Goal: Task Accomplishment & Management: Use online tool/utility

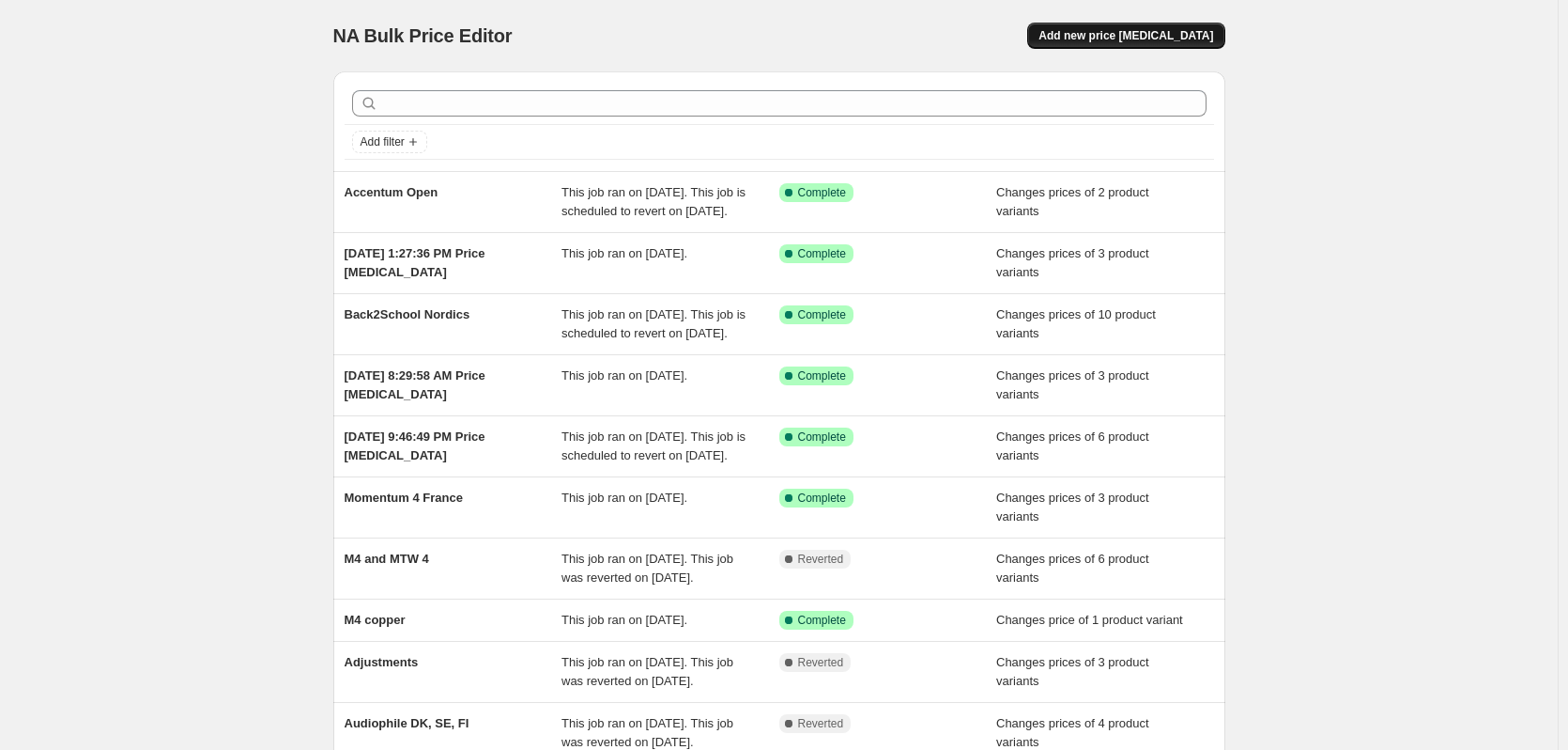
click at [1159, 31] on span "Add new price [MEDICAL_DATA]" at bounding box center [1125, 35] width 174 height 15
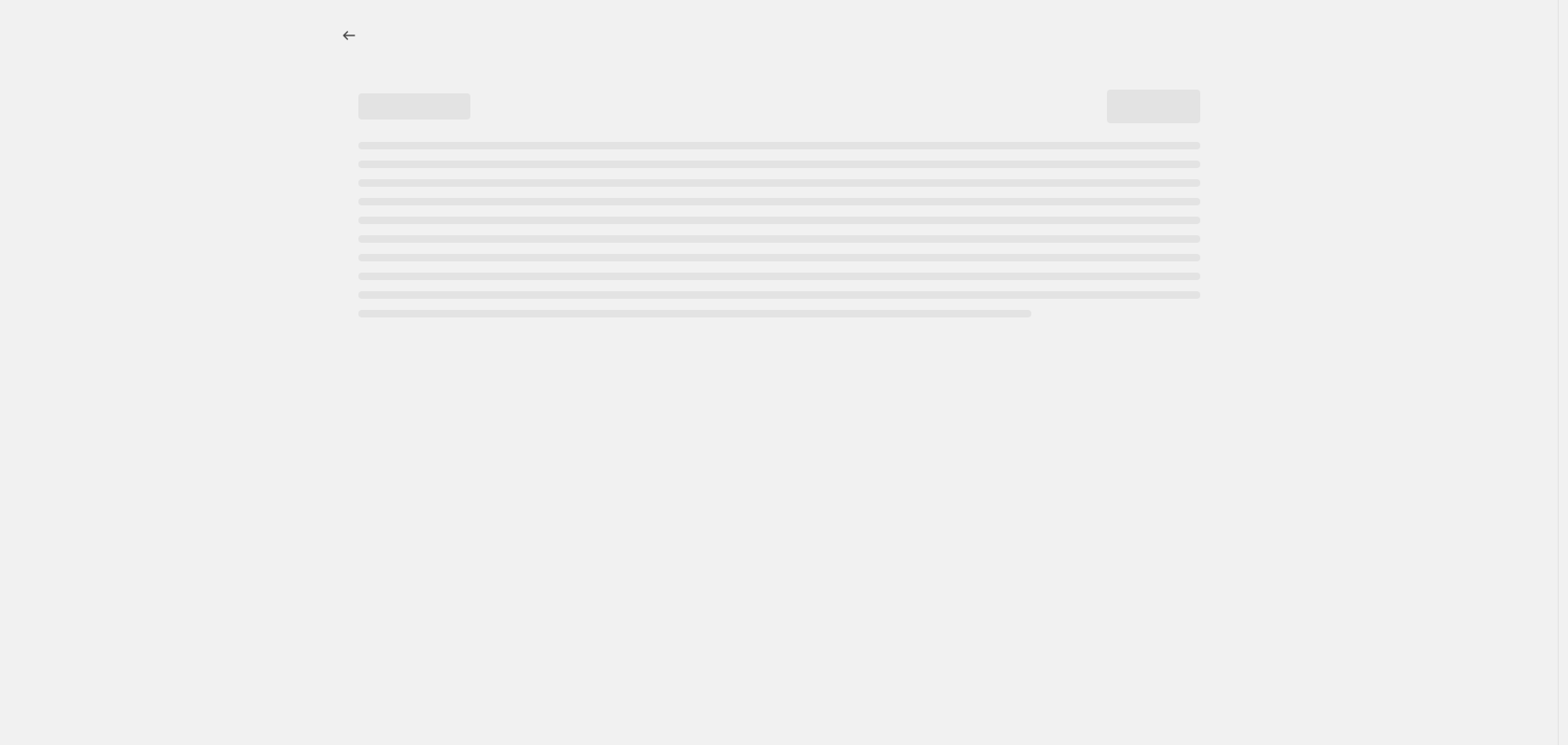
select select "percentage"
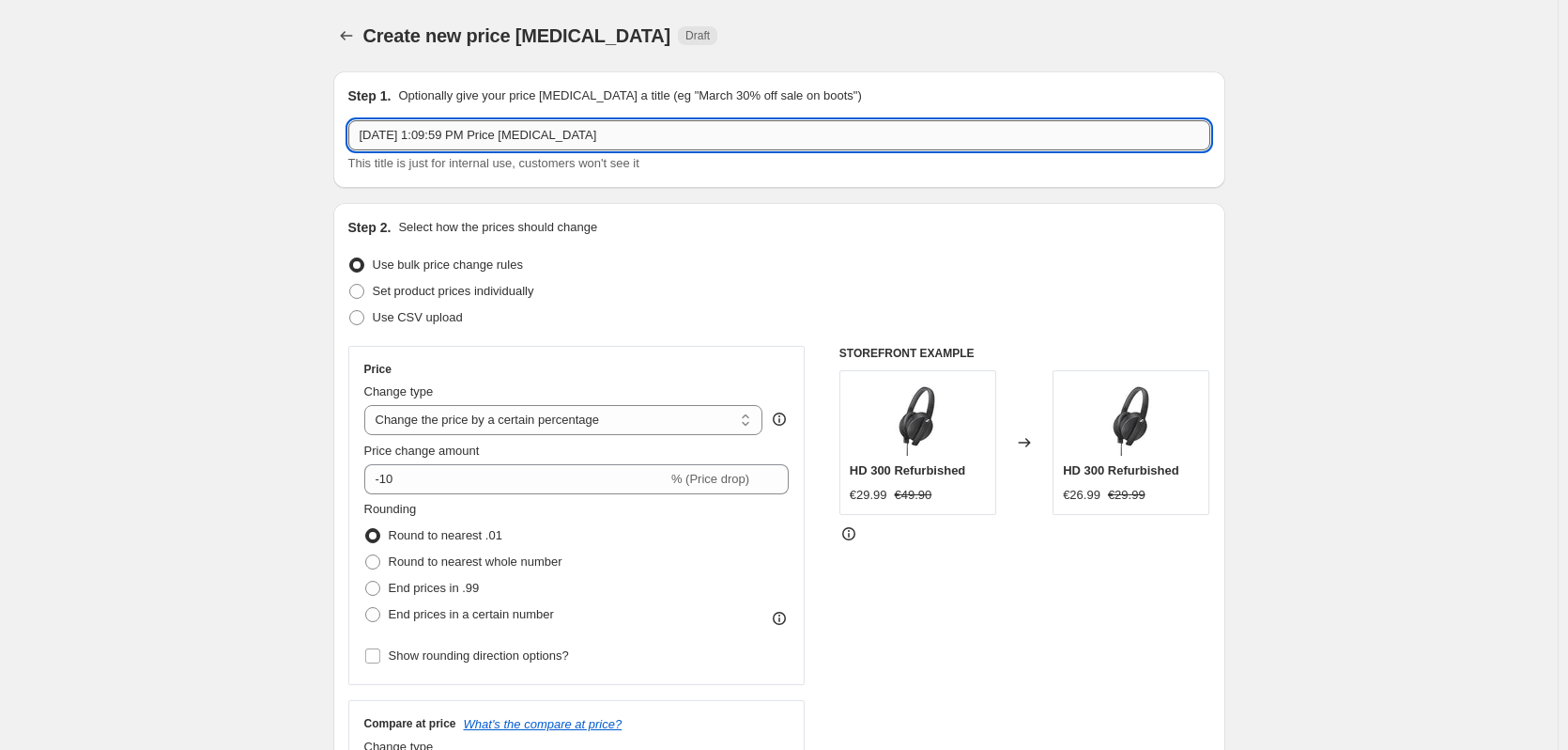
click at [627, 128] on input "[DATE] 1:09:59 PM Price [MEDICAL_DATA]" at bounding box center [780, 136] width 862 height 30
type input "Back2school"
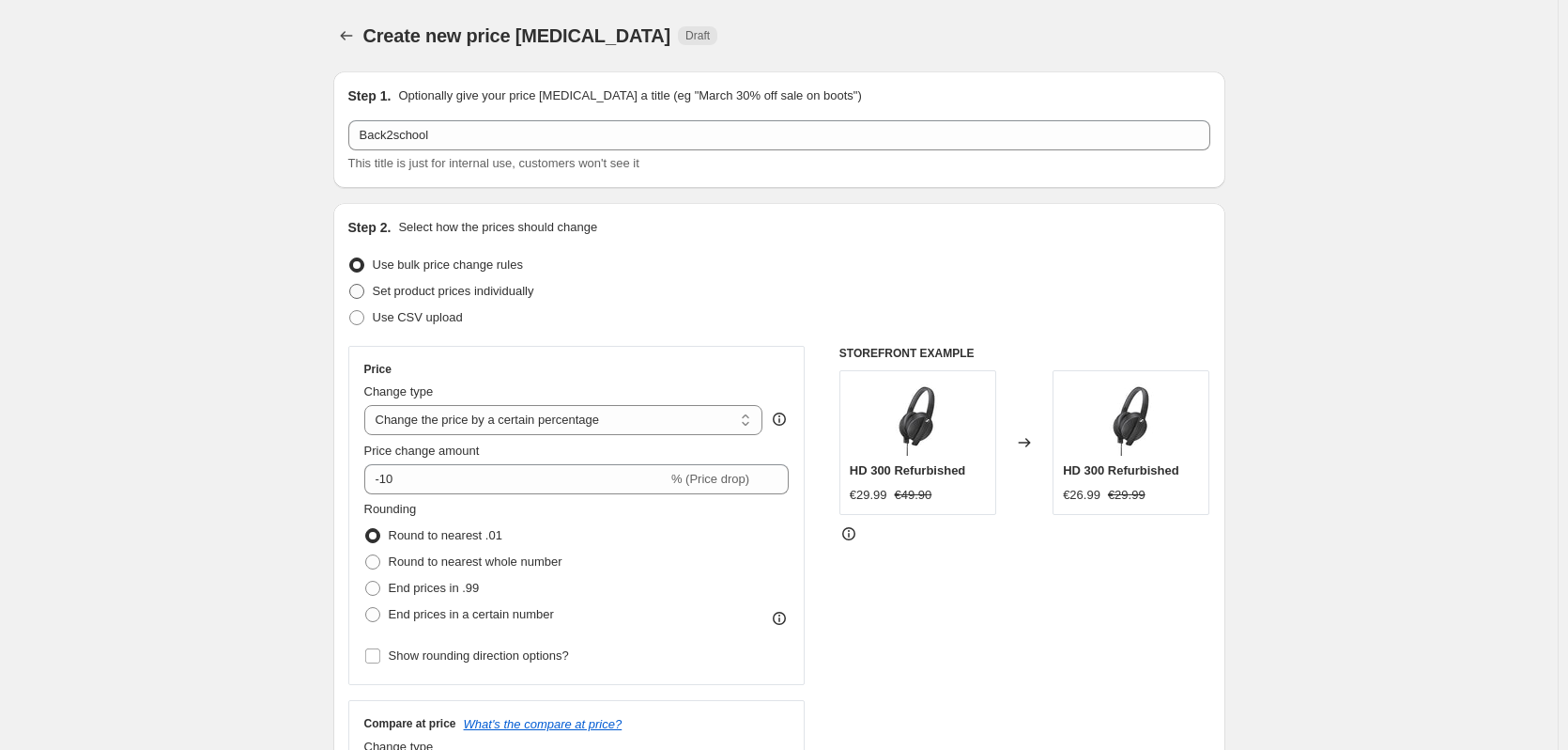
click at [443, 297] on span "Set product prices individually" at bounding box center [454, 291] width 161 height 14
click at [350, 284] on input "Set product prices individually" at bounding box center [349, 284] width 1 height 1
radio input "true"
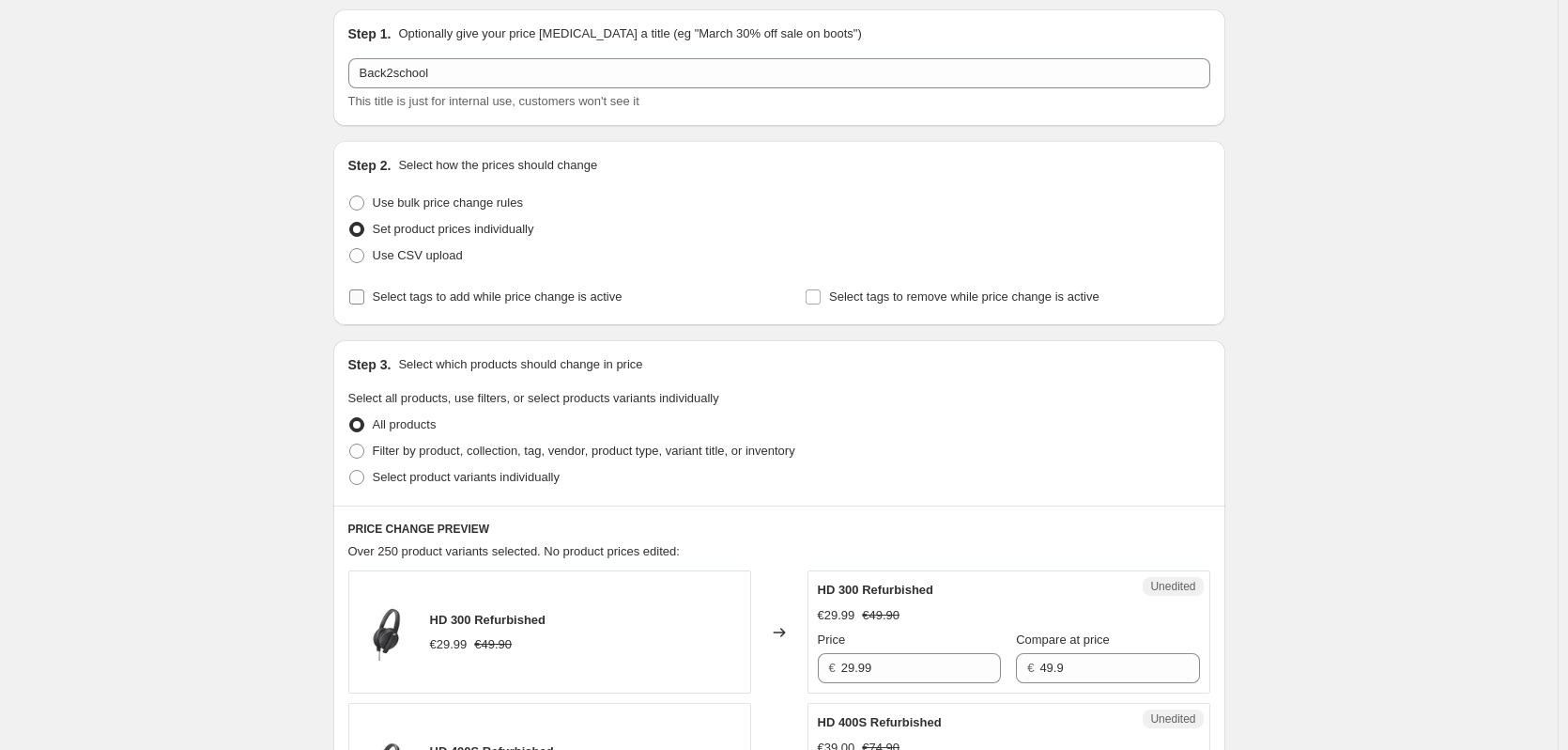
scroll to position [94, 0]
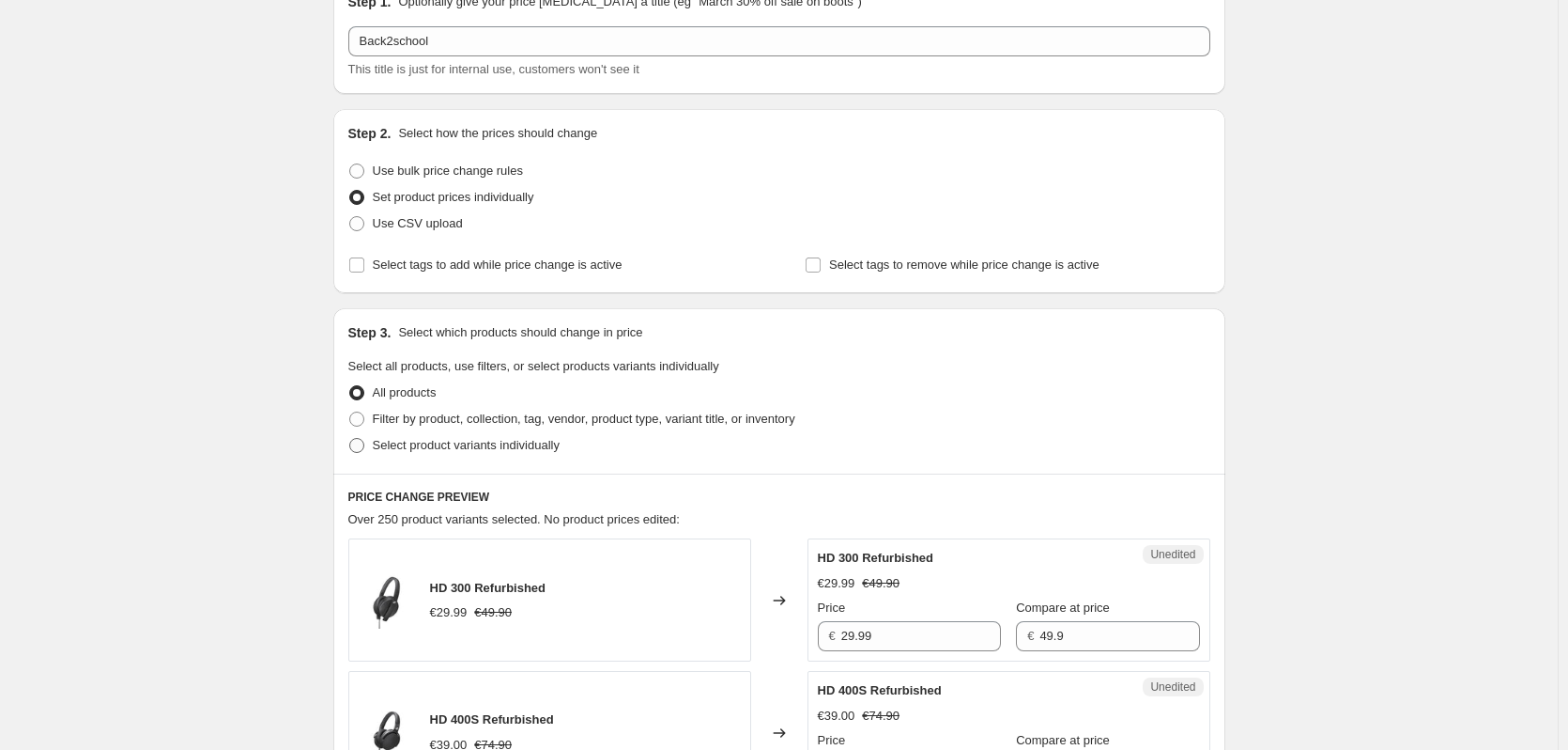
click at [472, 440] on span "Select product variants individually" at bounding box center [466, 445] width 186 height 14
click at [350, 439] on input "Select product variants individually" at bounding box center [349, 438] width 1 height 1
radio input "true"
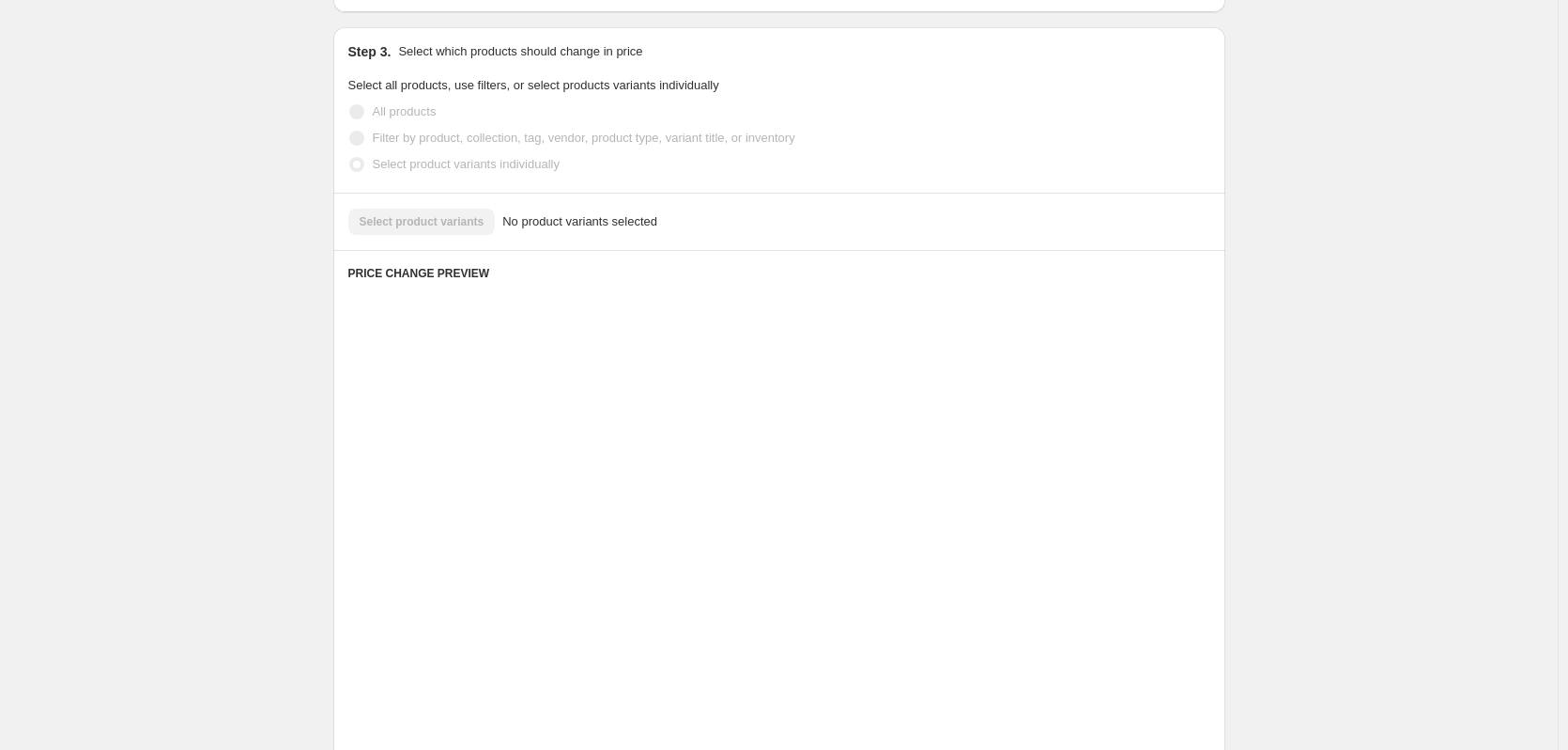
scroll to position [342, 0]
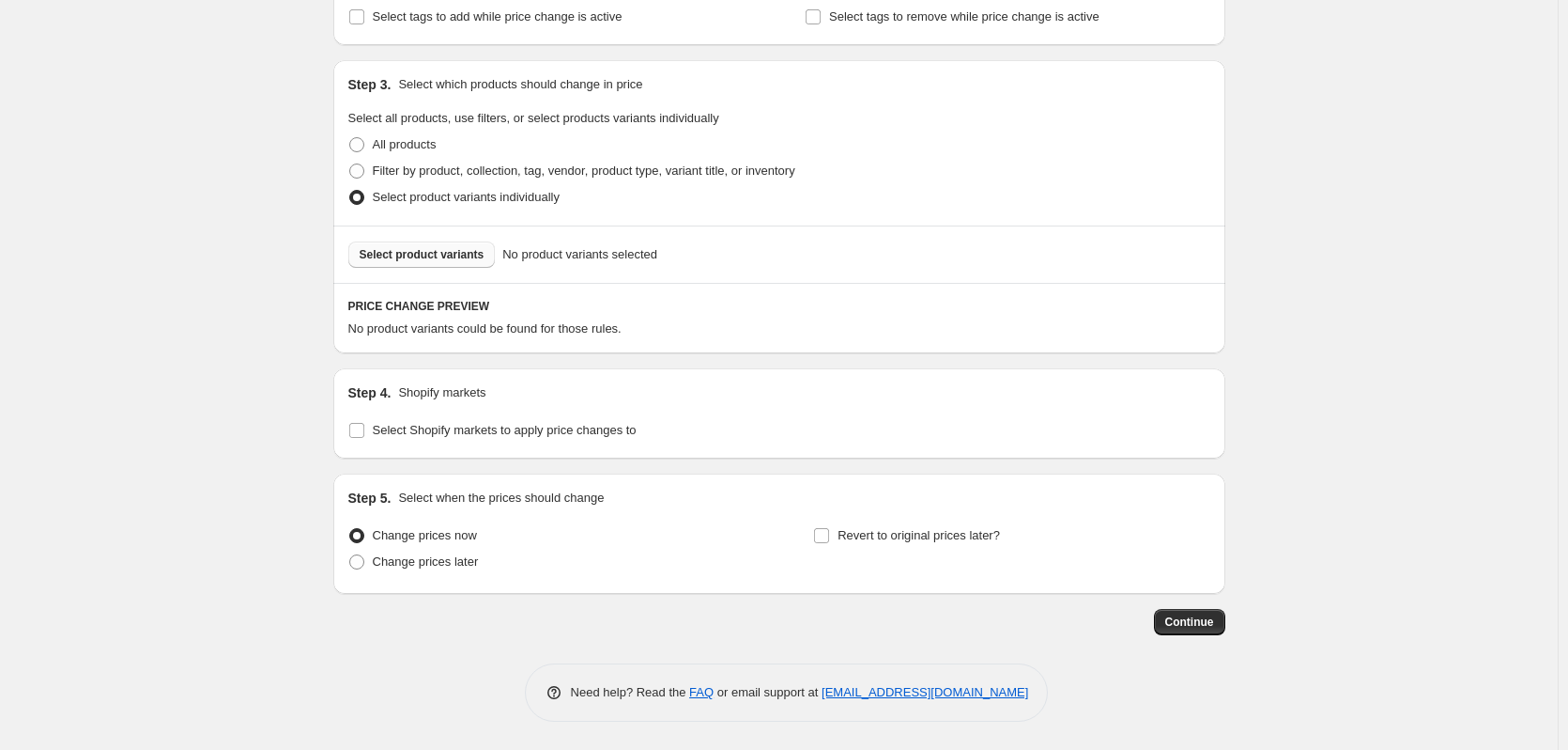
click at [431, 251] on span "Select product variants" at bounding box center [422, 254] width 125 height 15
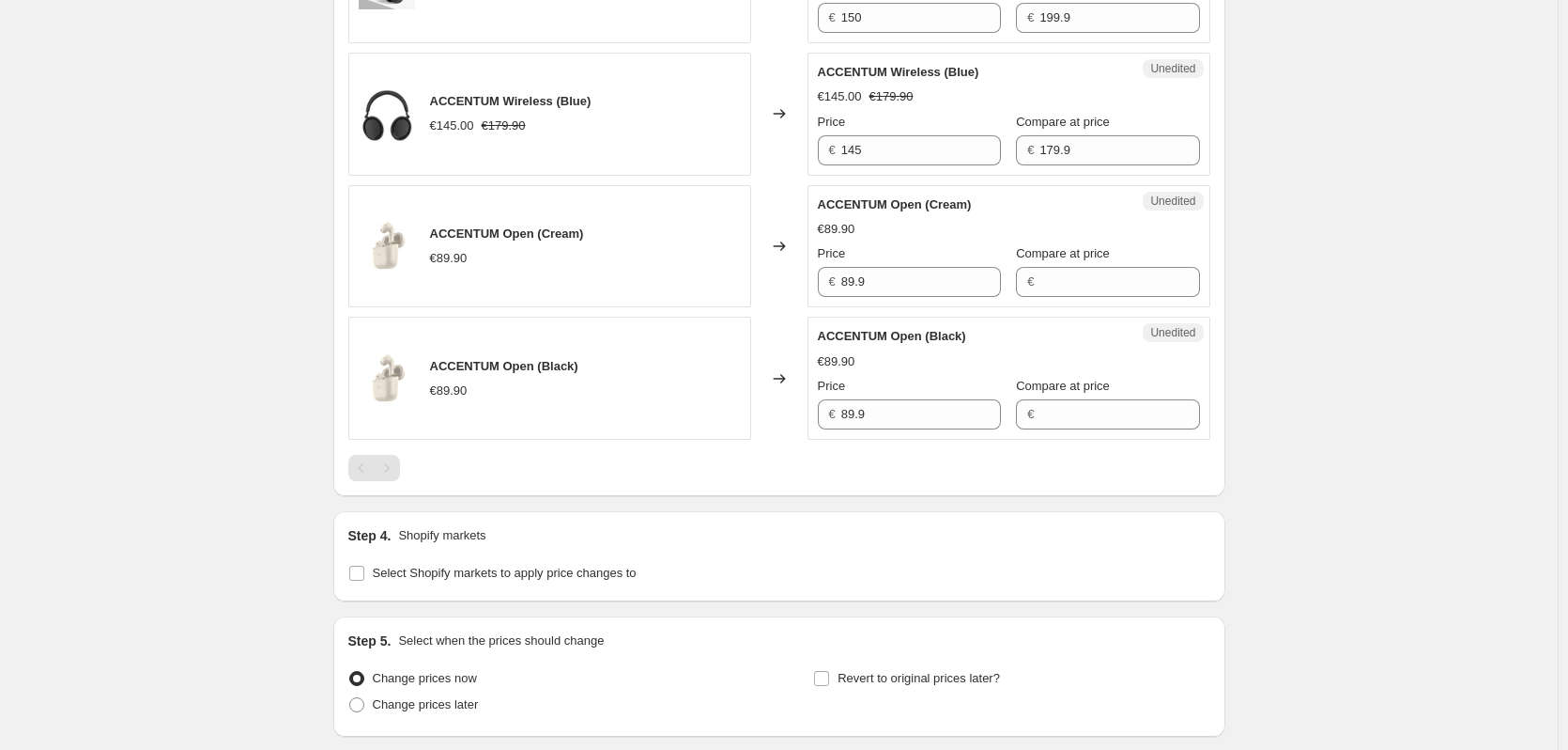
scroll to position [1706, 0]
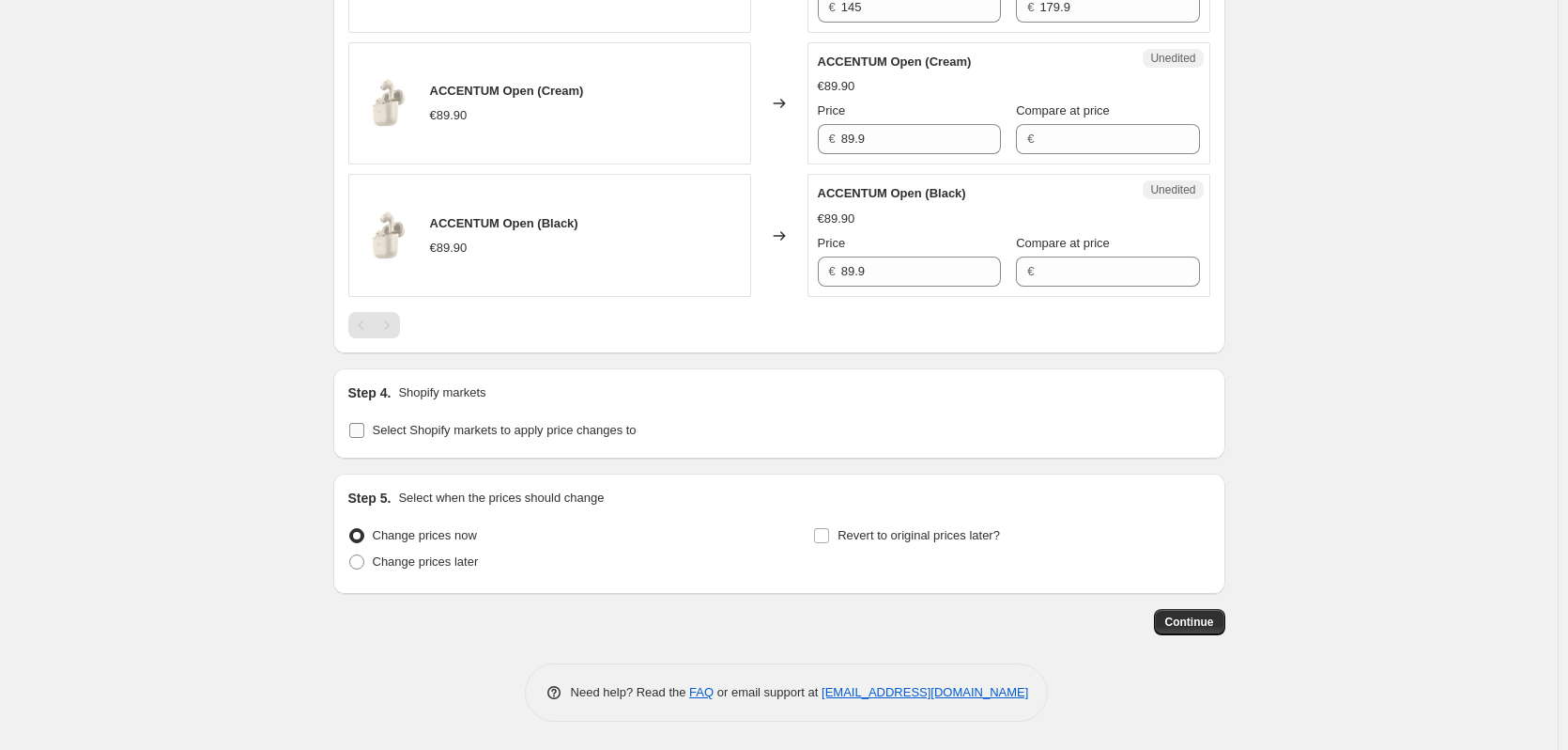
click at [484, 435] on span "Select Shopify markets to apply price changes to" at bounding box center [504, 430] width 264 height 14
click at [365, 435] on input "Select Shopify markets to apply price changes to" at bounding box center [356, 430] width 15 height 15
checkbox input "true"
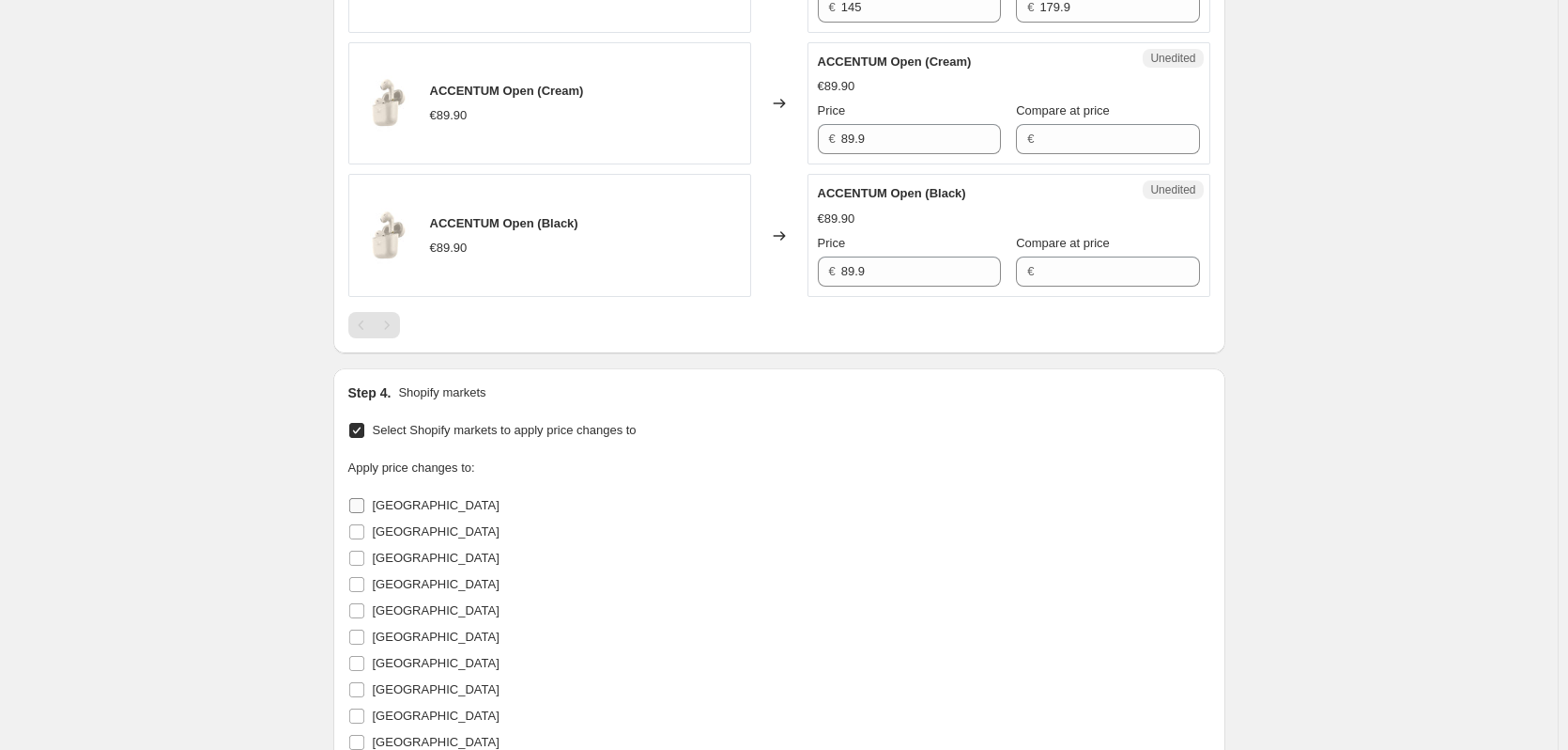
click at [408, 506] on span "[GEOGRAPHIC_DATA]" at bounding box center [436, 505] width 127 height 14
click at [365, 506] on input "[GEOGRAPHIC_DATA]" at bounding box center [356, 505] width 15 height 15
checkbox input "true"
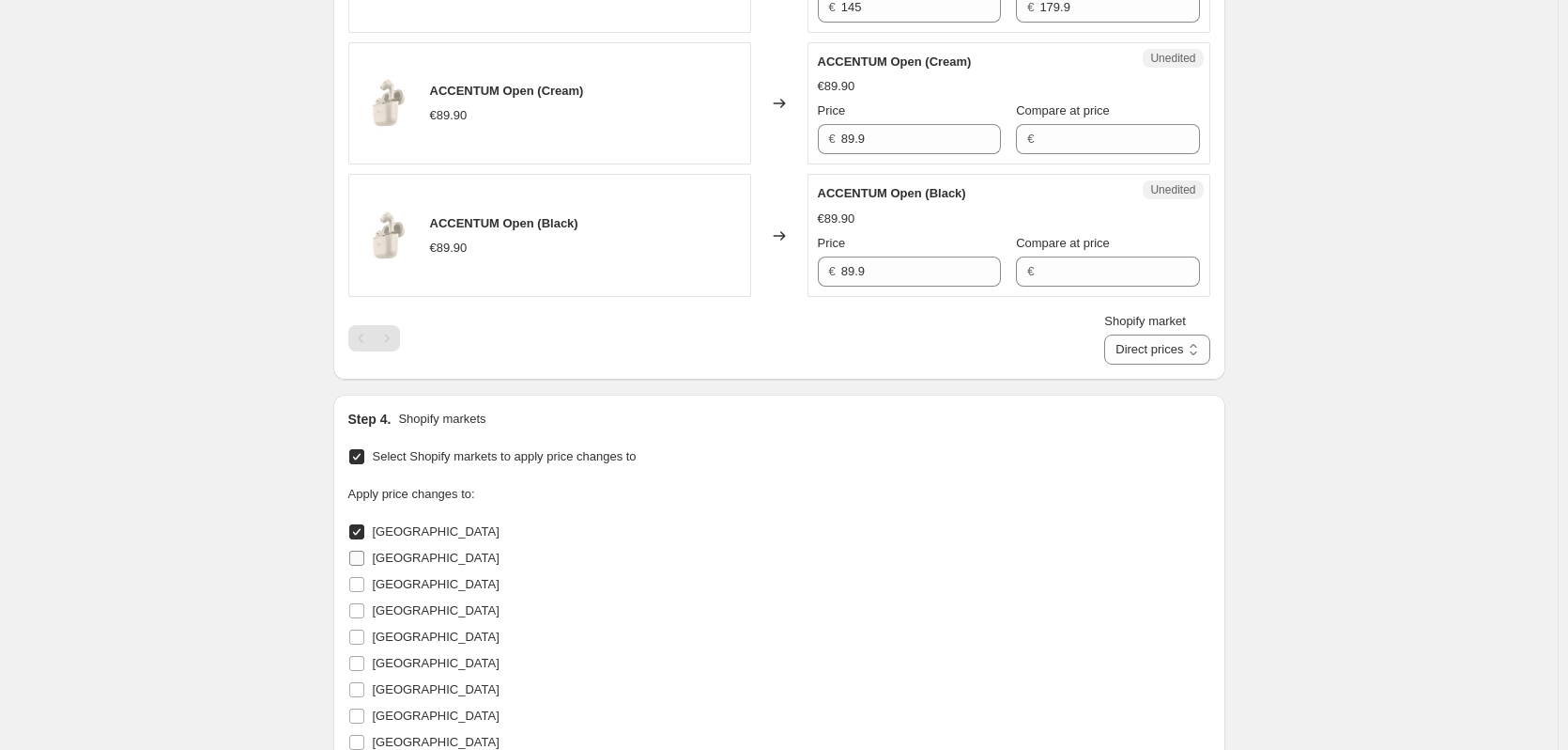
click at [400, 560] on span "[GEOGRAPHIC_DATA]" at bounding box center [436, 558] width 127 height 14
click at [365, 560] on input "[GEOGRAPHIC_DATA]" at bounding box center [356, 558] width 15 height 15
checkbox input "true"
click at [424, 586] on span "[GEOGRAPHIC_DATA]" at bounding box center [436, 584] width 127 height 14
click at [365, 586] on input "[GEOGRAPHIC_DATA]" at bounding box center [356, 584] width 15 height 15
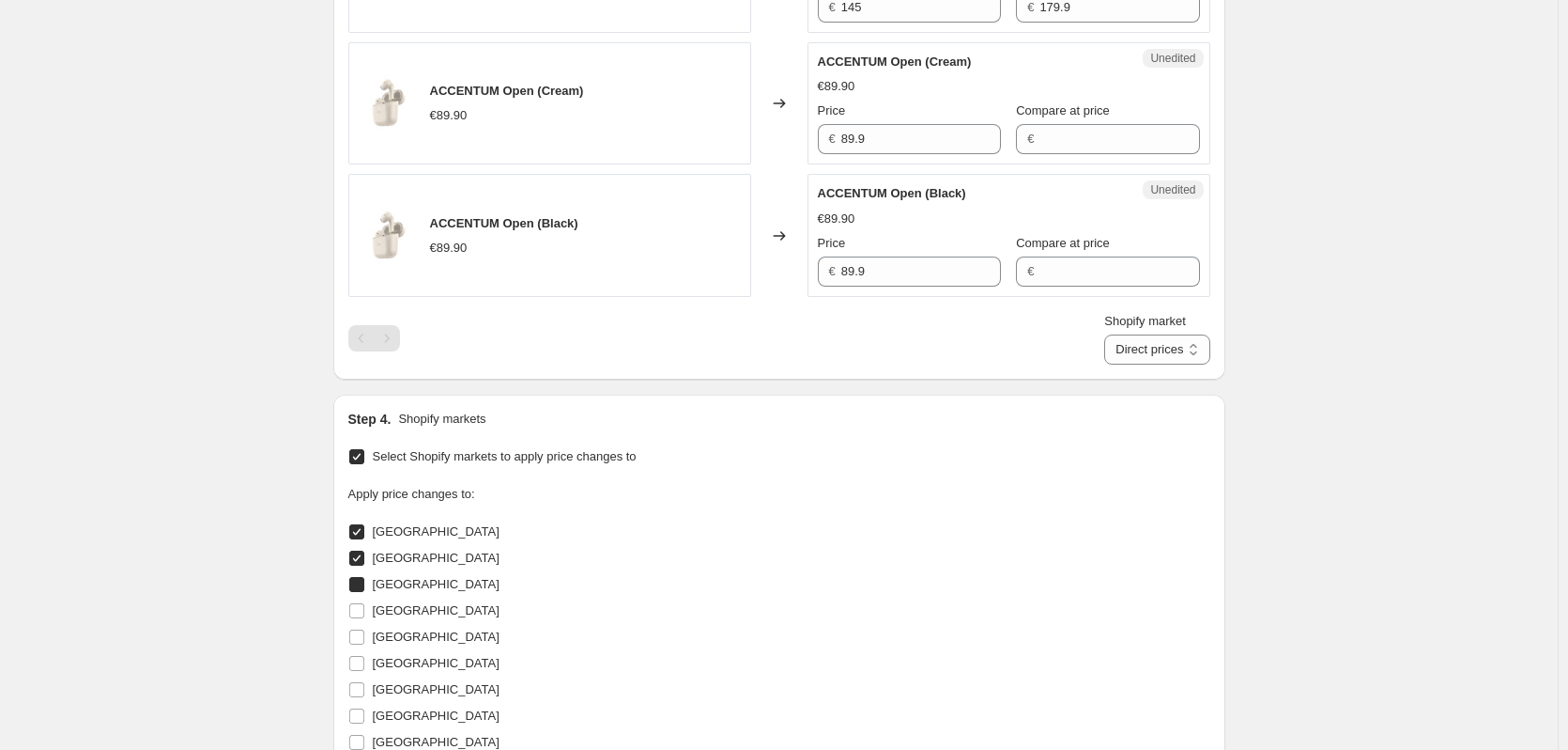
checkbox input "true"
click at [410, 611] on span "[GEOGRAPHIC_DATA]" at bounding box center [436, 610] width 127 height 14
click at [365, 611] on input "[GEOGRAPHIC_DATA]" at bounding box center [356, 610] width 15 height 15
checkbox input "true"
click at [403, 633] on span "[GEOGRAPHIC_DATA]" at bounding box center [436, 636] width 127 height 14
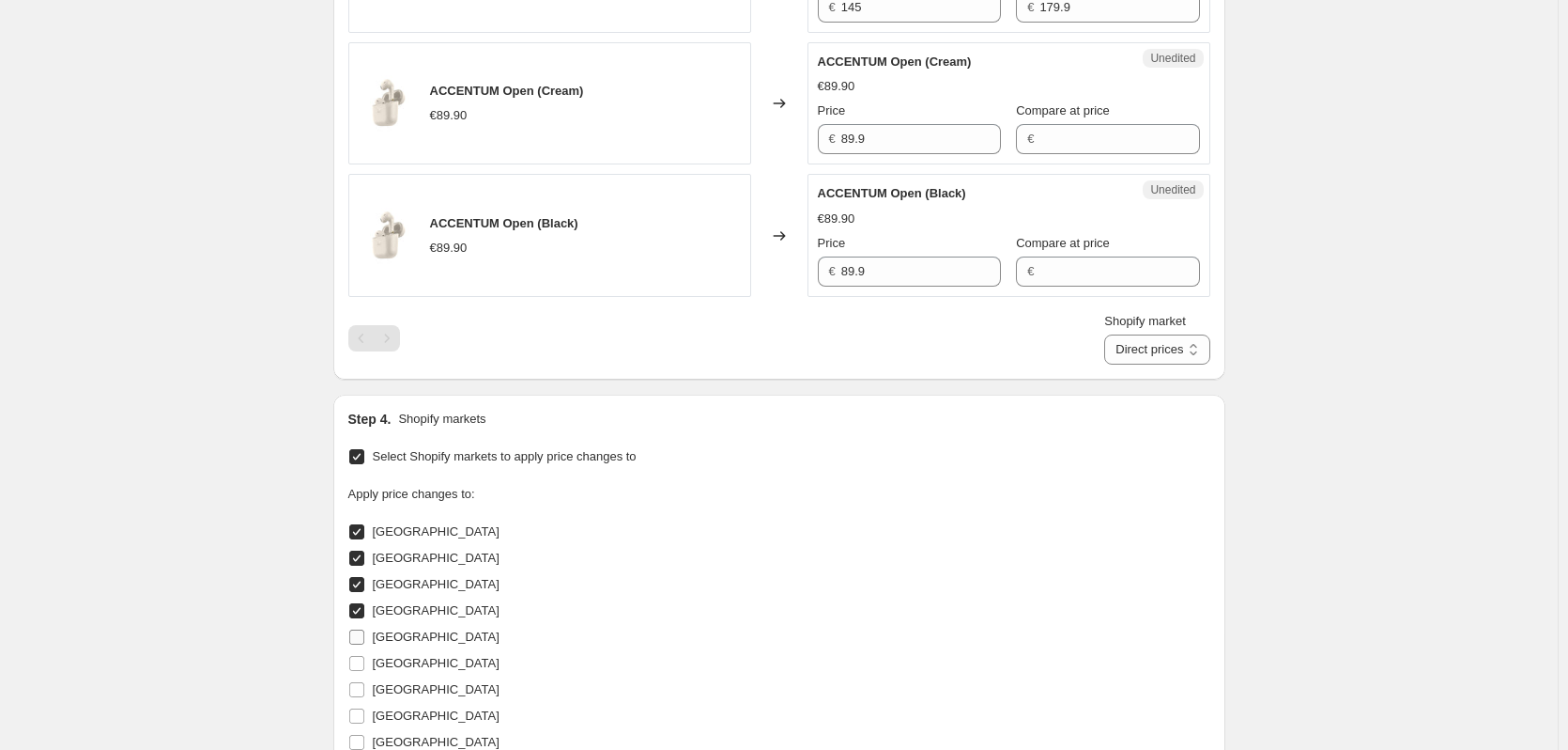
click at [365, 633] on input "[GEOGRAPHIC_DATA]" at bounding box center [356, 636] width 15 height 15
checkbox input "true"
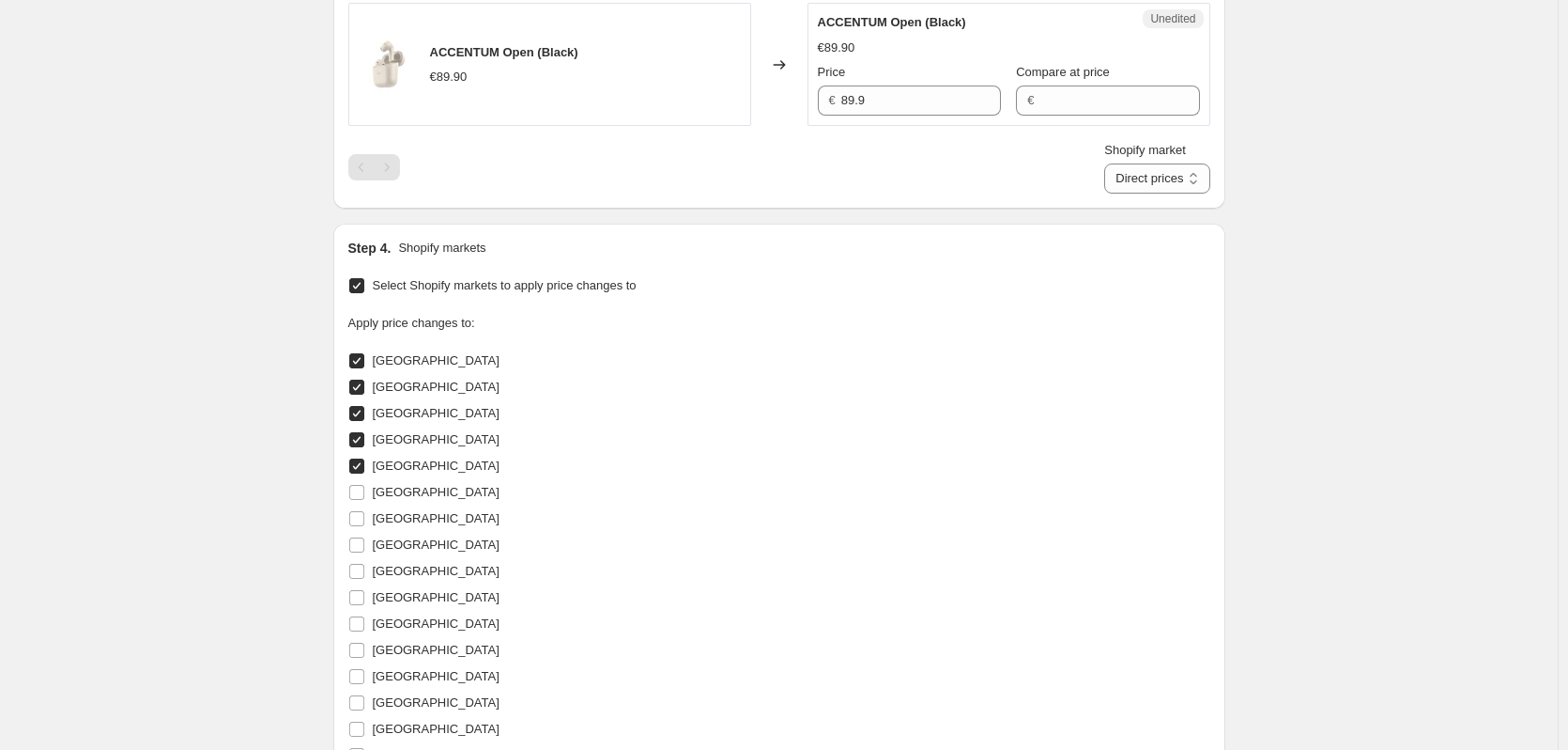
scroll to position [1894, 0]
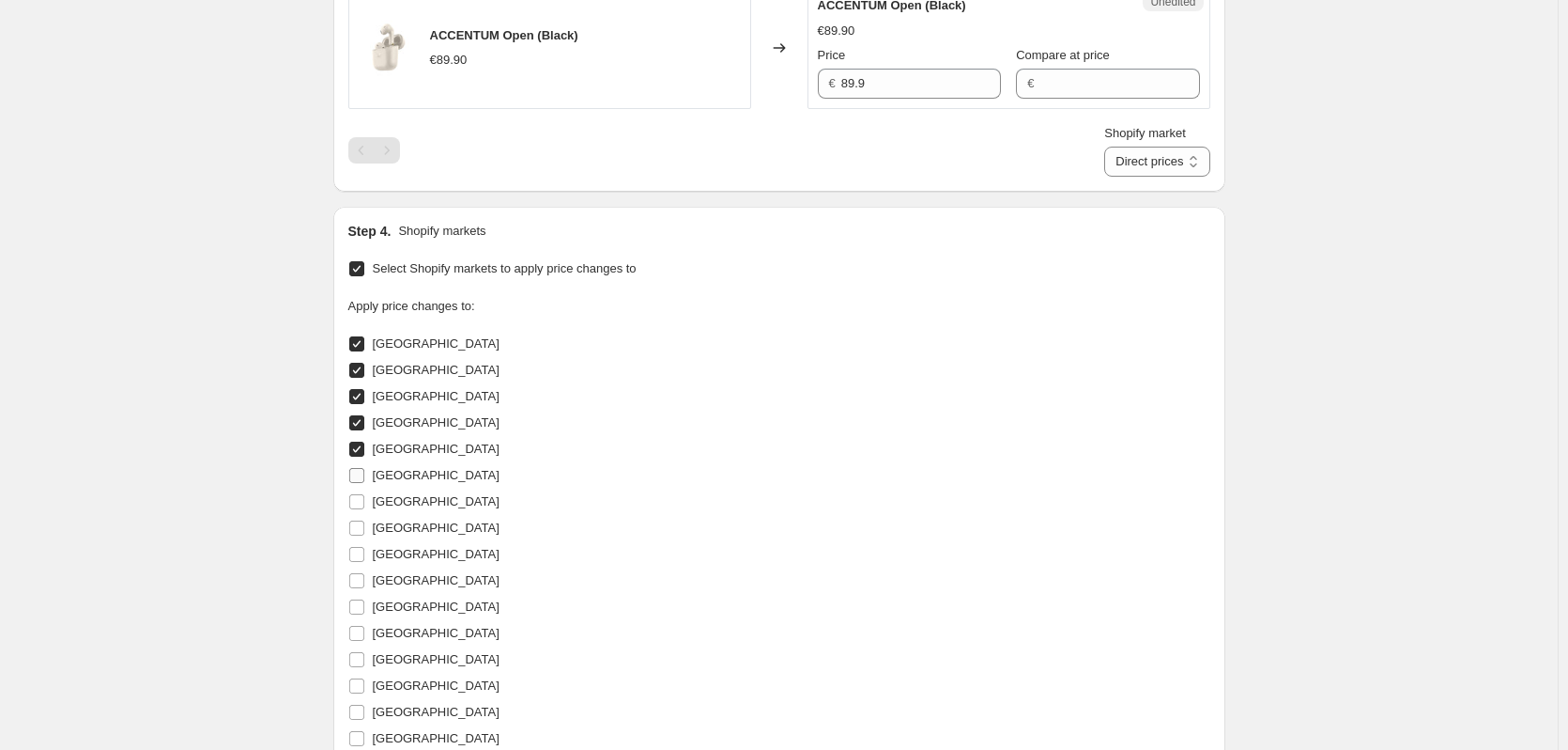
click at [399, 474] on span "[GEOGRAPHIC_DATA]" at bounding box center [436, 475] width 127 height 14
click at [365, 474] on input "[GEOGRAPHIC_DATA]" at bounding box center [356, 475] width 15 height 15
checkbox input "true"
click at [400, 500] on span "[GEOGRAPHIC_DATA]" at bounding box center [436, 502] width 127 height 14
click at [365, 500] on input "[GEOGRAPHIC_DATA]" at bounding box center [356, 502] width 15 height 15
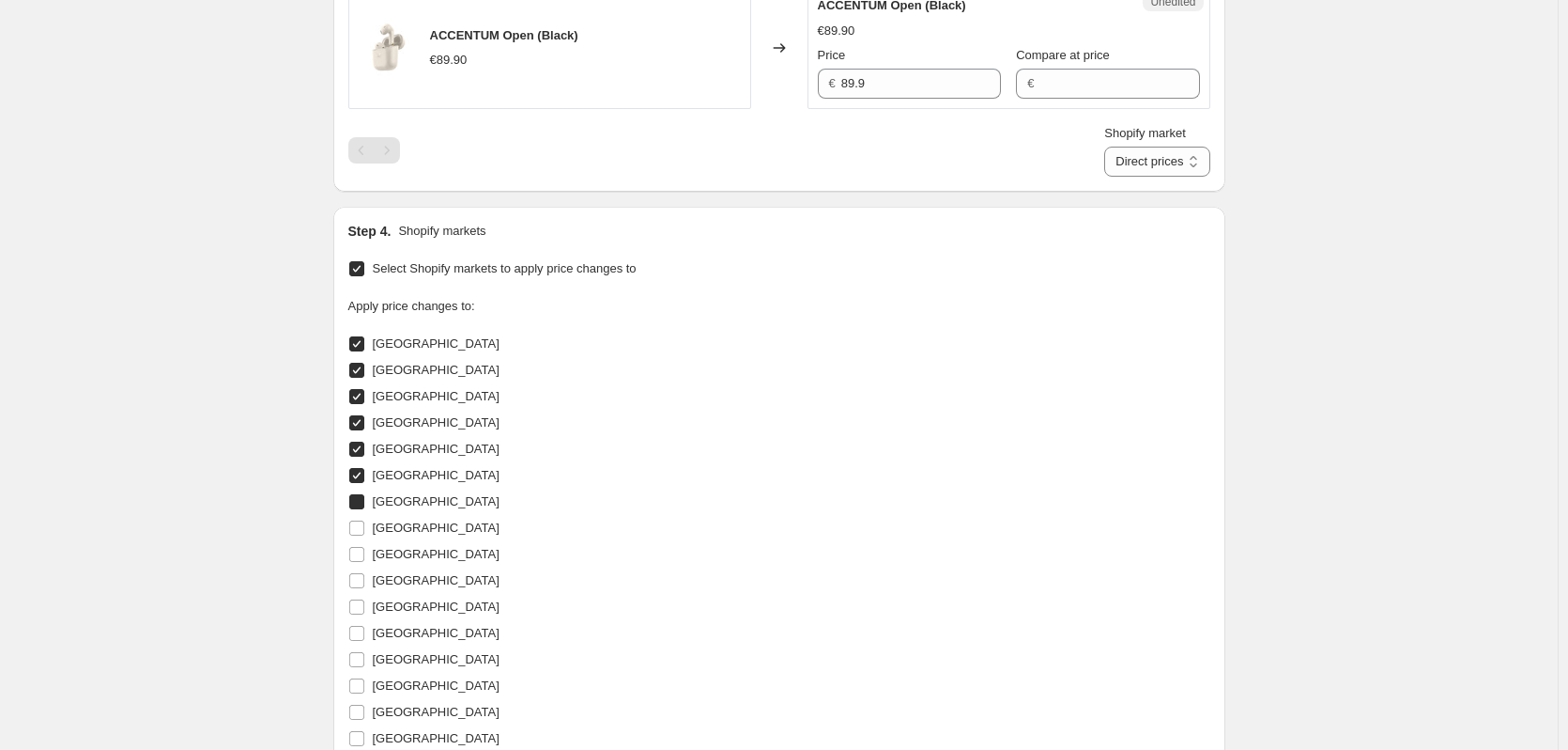
checkbox input "true"
click at [397, 533] on span "[GEOGRAPHIC_DATA]" at bounding box center [436, 528] width 127 height 14
click at [365, 533] on input "[GEOGRAPHIC_DATA]" at bounding box center [356, 528] width 15 height 15
checkbox input "true"
click at [392, 552] on span "[GEOGRAPHIC_DATA]" at bounding box center [436, 554] width 127 height 14
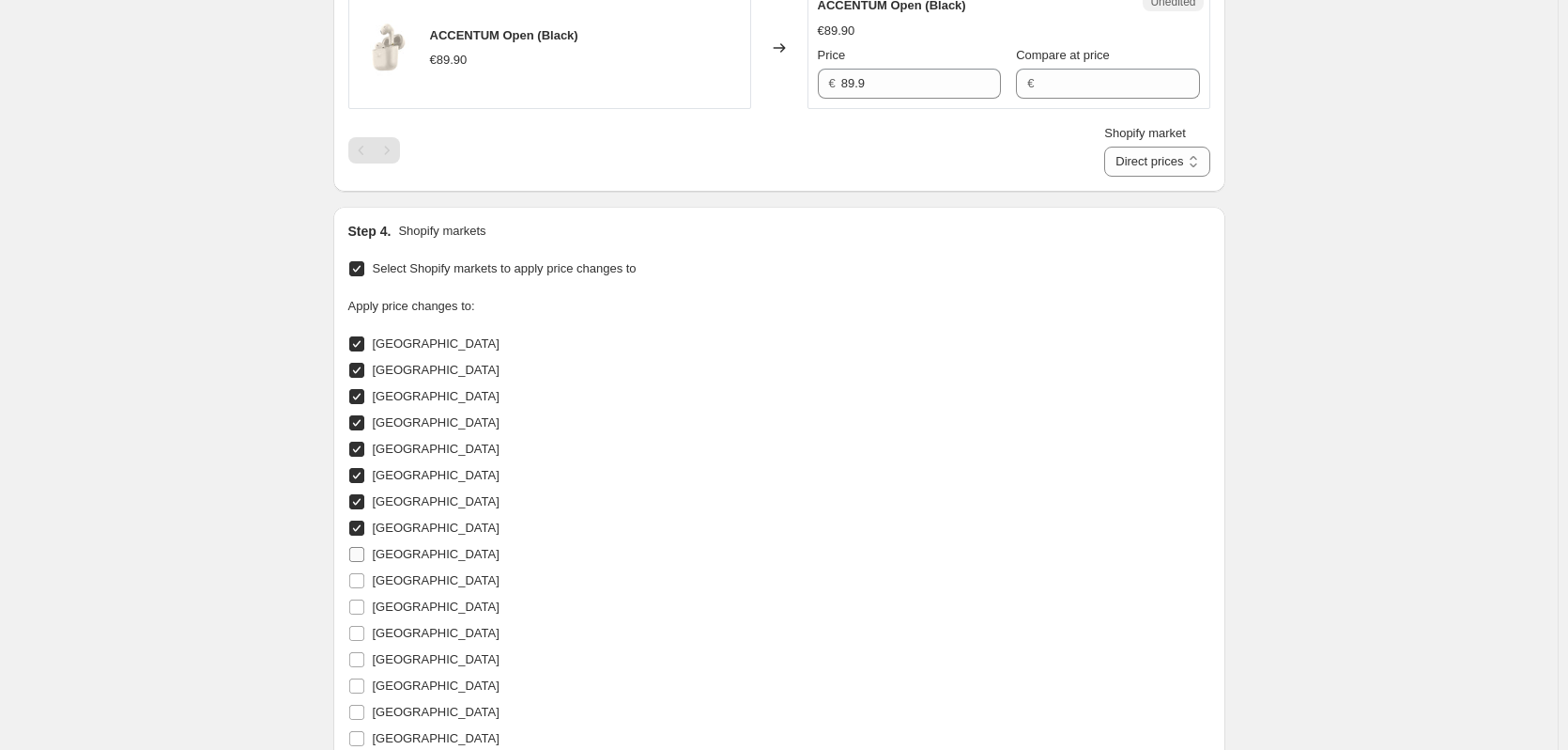
click at [365, 552] on input "[GEOGRAPHIC_DATA]" at bounding box center [356, 554] width 15 height 15
checkbox input "true"
click at [419, 586] on span "[GEOGRAPHIC_DATA]" at bounding box center [436, 580] width 127 height 14
click at [365, 586] on input "[GEOGRAPHIC_DATA]" at bounding box center [356, 580] width 15 height 15
checkbox input "true"
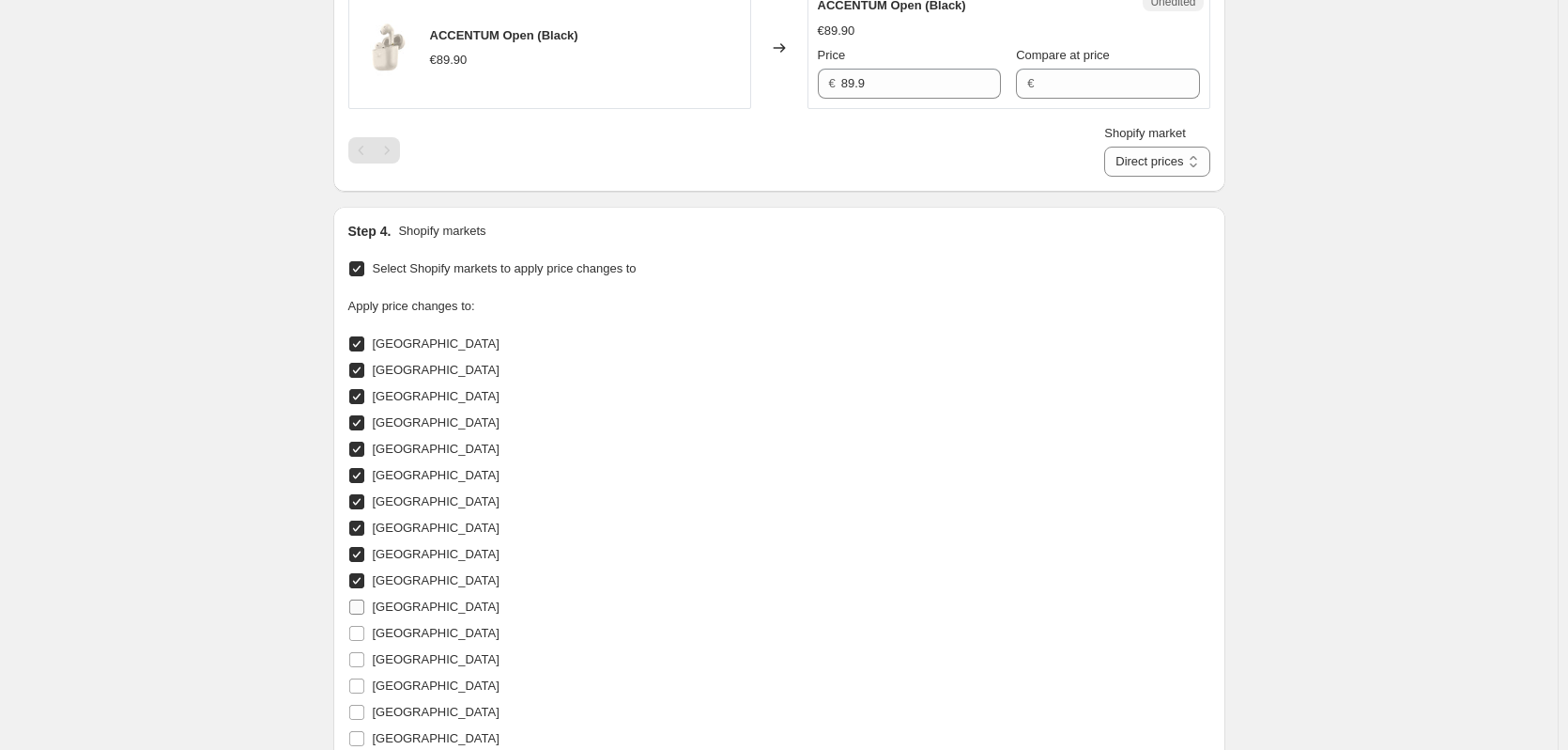
click at [418, 600] on span "[GEOGRAPHIC_DATA]" at bounding box center [436, 606] width 127 height 14
click at [365, 600] on input "[GEOGRAPHIC_DATA]" at bounding box center [356, 606] width 15 height 15
checkbox input "true"
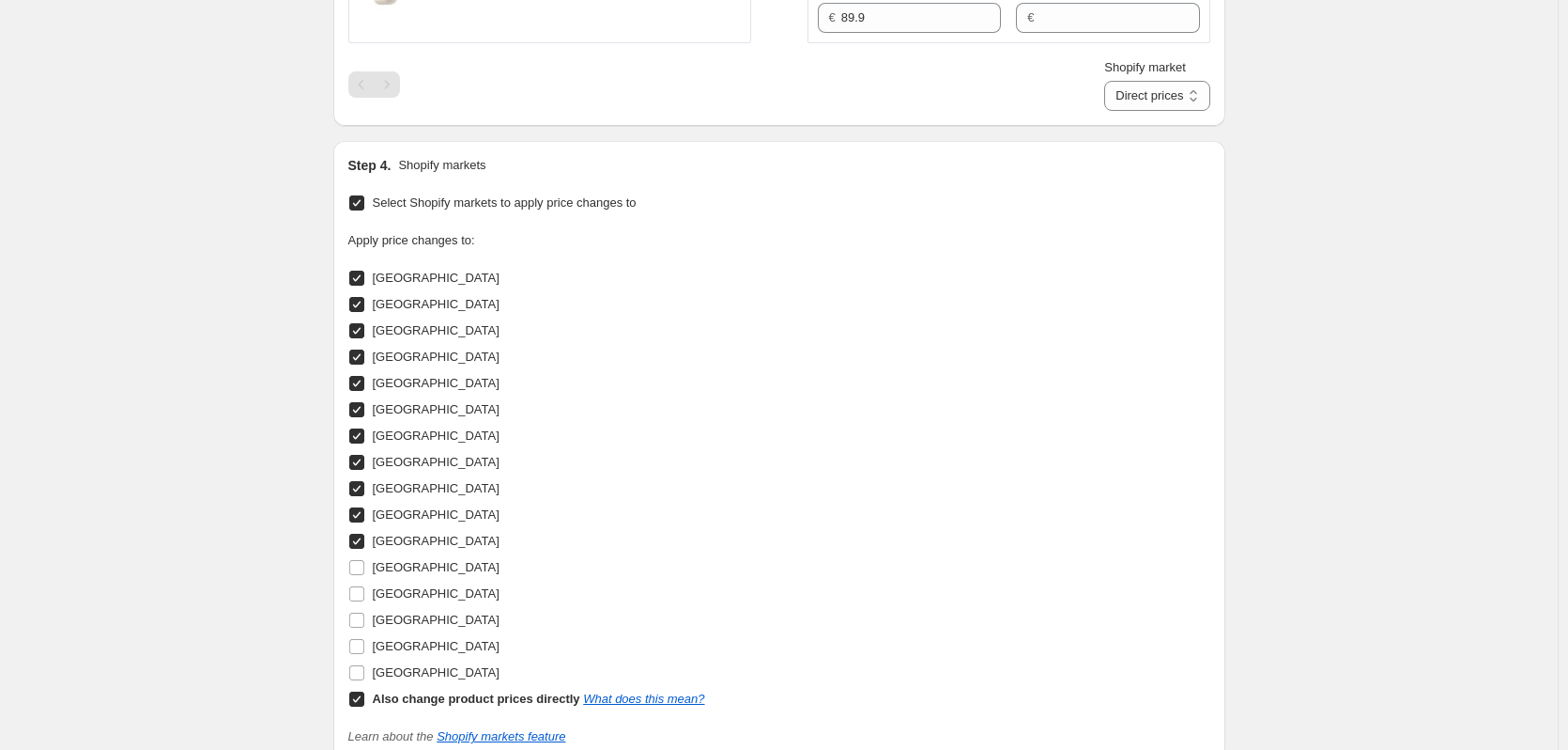
scroll to position [1989, 0]
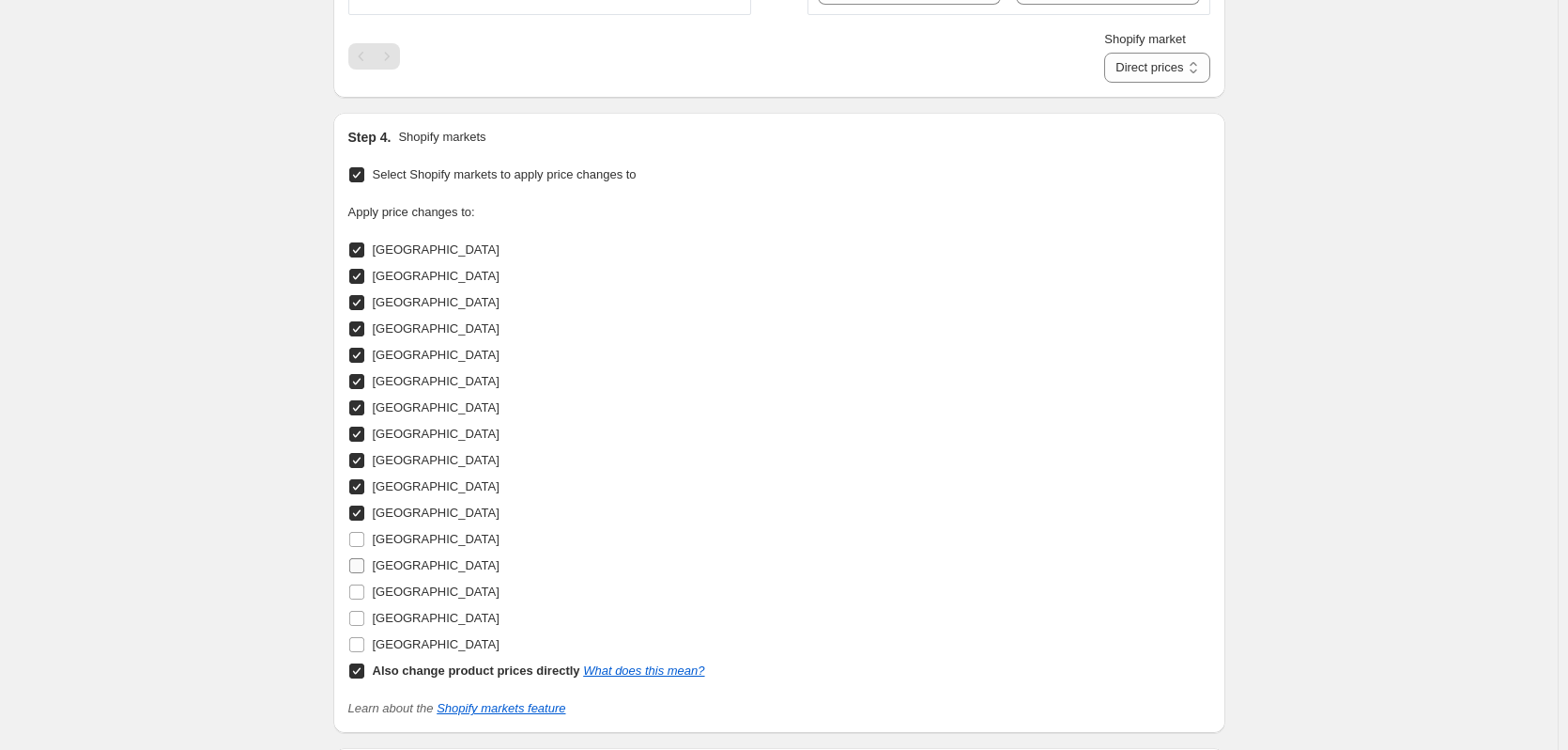
click at [401, 560] on span "[GEOGRAPHIC_DATA]" at bounding box center [436, 565] width 127 height 14
click at [365, 560] on input "[GEOGRAPHIC_DATA]" at bounding box center [356, 565] width 15 height 15
click at [398, 568] on span "[GEOGRAPHIC_DATA]" at bounding box center [436, 565] width 127 height 14
click at [365, 568] on input "[GEOGRAPHIC_DATA]" at bounding box center [356, 565] width 15 height 15
checkbox input "false"
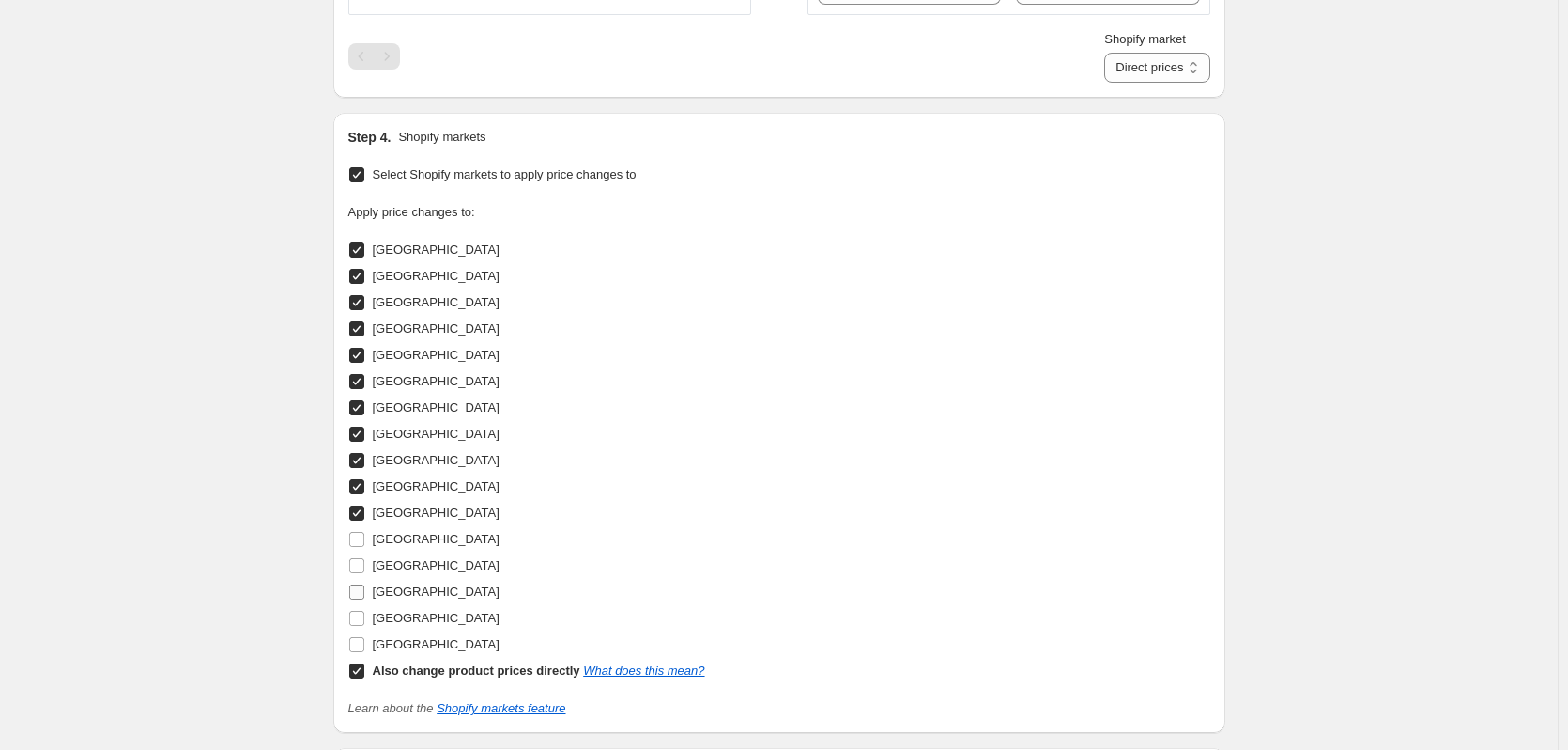
click at [398, 592] on span "[GEOGRAPHIC_DATA]" at bounding box center [436, 591] width 127 height 14
click at [365, 592] on input "[GEOGRAPHIC_DATA]" at bounding box center [356, 591] width 15 height 15
checkbox input "true"
click at [386, 623] on span "[GEOGRAPHIC_DATA]" at bounding box center [436, 617] width 127 height 14
click at [365, 623] on input "[GEOGRAPHIC_DATA]" at bounding box center [356, 617] width 15 height 15
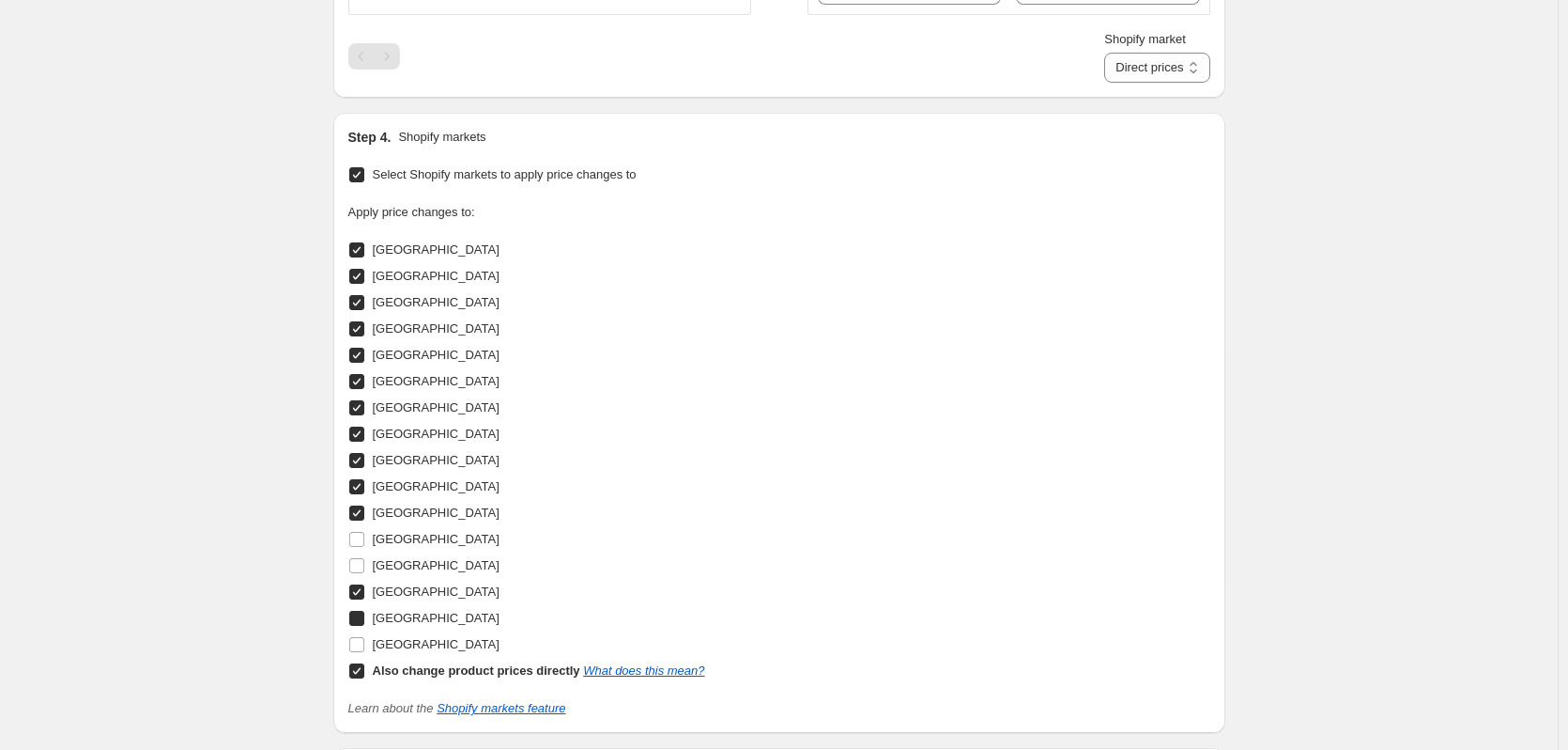
checkbox input "true"
click at [385, 640] on span "[GEOGRAPHIC_DATA]" at bounding box center [436, 644] width 127 height 14
click at [365, 640] on input "[GEOGRAPHIC_DATA]" at bounding box center [356, 644] width 15 height 15
checkbox input "true"
click at [377, 671] on b "Also change product prices directly" at bounding box center [476, 670] width 207 height 14
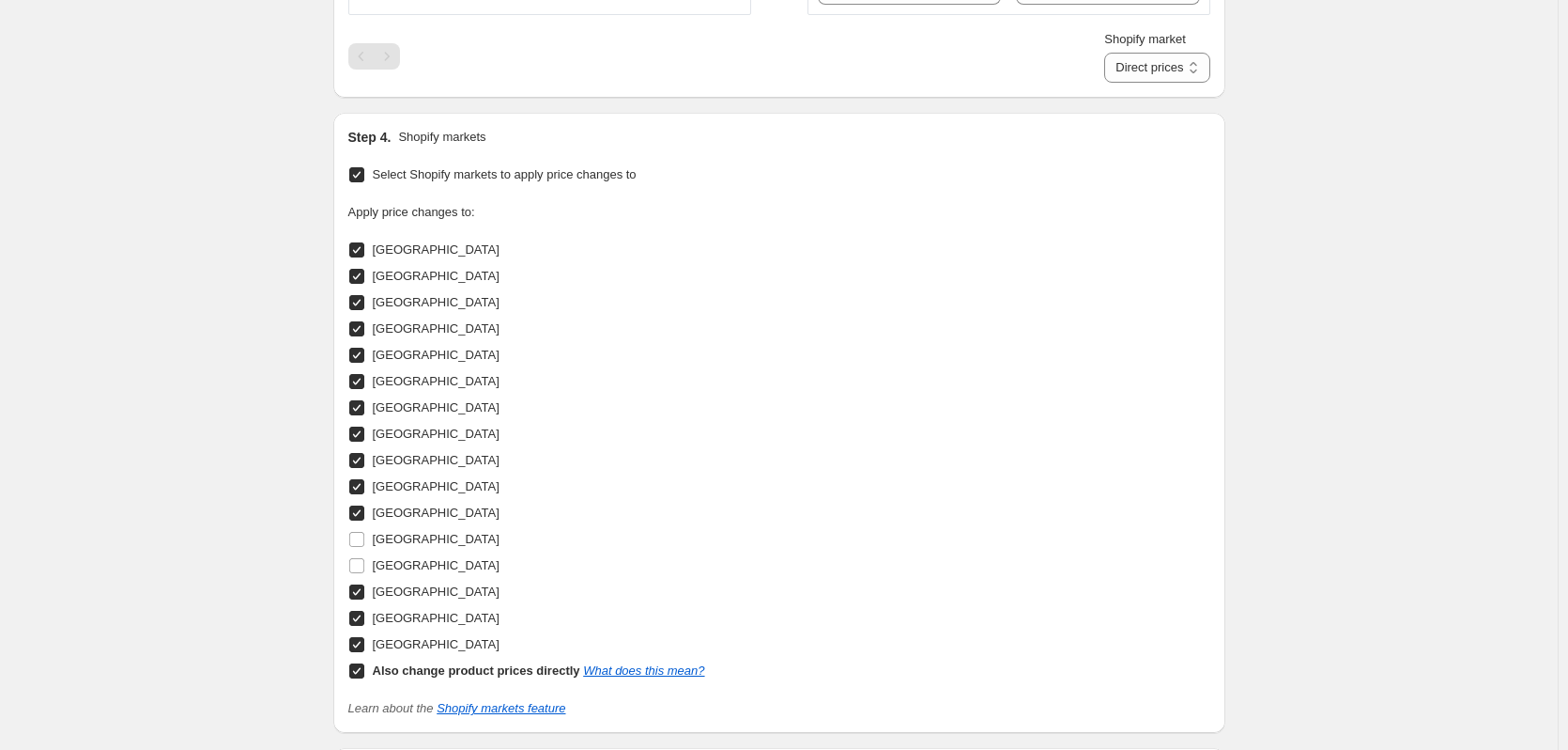
click at [365, 671] on input "Also change product prices directly What does this mean?" at bounding box center [356, 670] width 15 height 15
checkbox input "false"
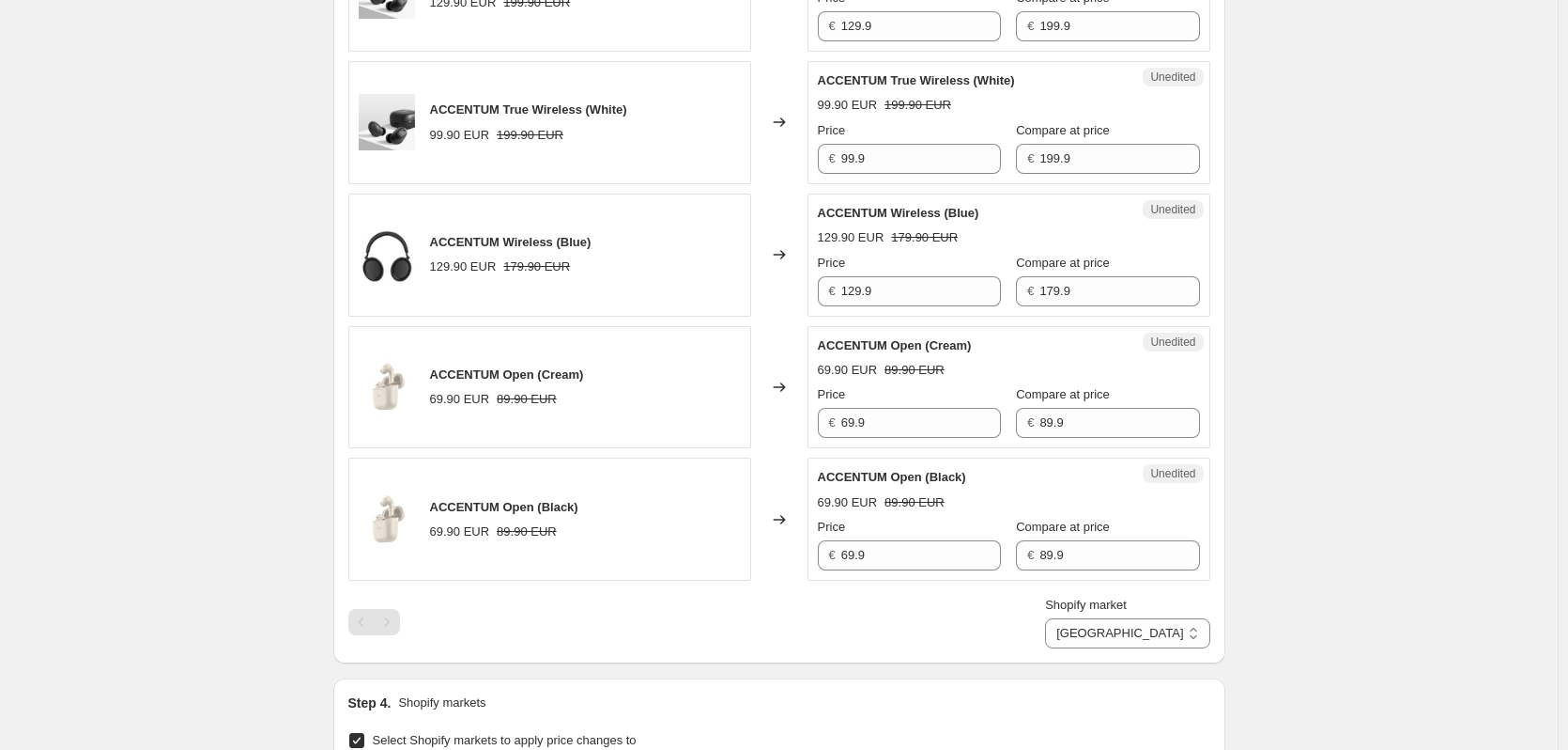
scroll to position [1424, 0]
click at [1161, 635] on select "[GEOGRAPHIC_DATA] [GEOGRAPHIC_DATA] [GEOGRAPHIC_DATA] [GEOGRAPHIC_DATA] [GEOGRA…" at bounding box center [1127, 631] width 164 height 30
click at [1132, 646] on select "[GEOGRAPHIC_DATA] [GEOGRAPHIC_DATA] [GEOGRAPHIC_DATA] [GEOGRAPHIC_DATA] [GEOGRA…" at bounding box center [1127, 631] width 164 height 30
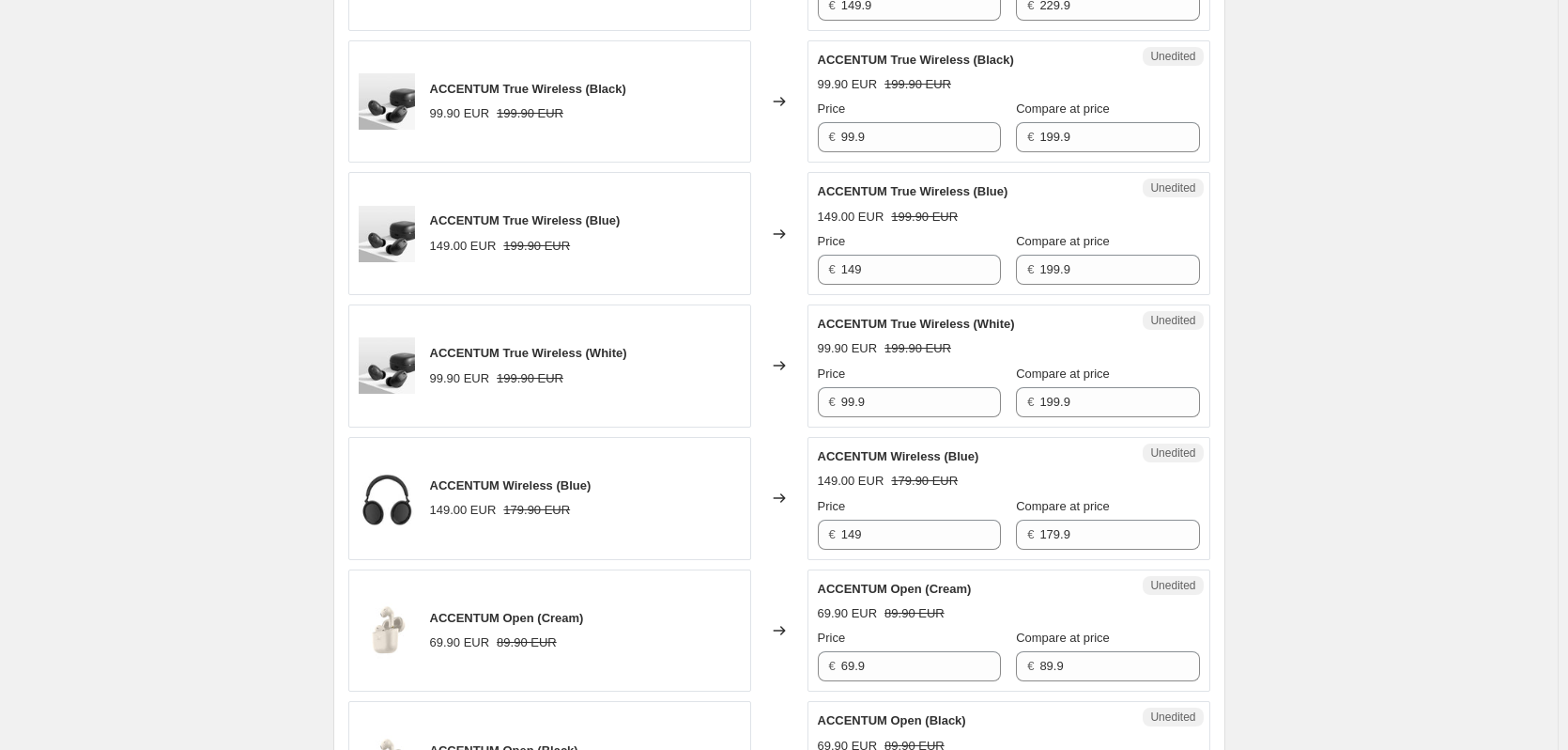
scroll to position [1330, 0]
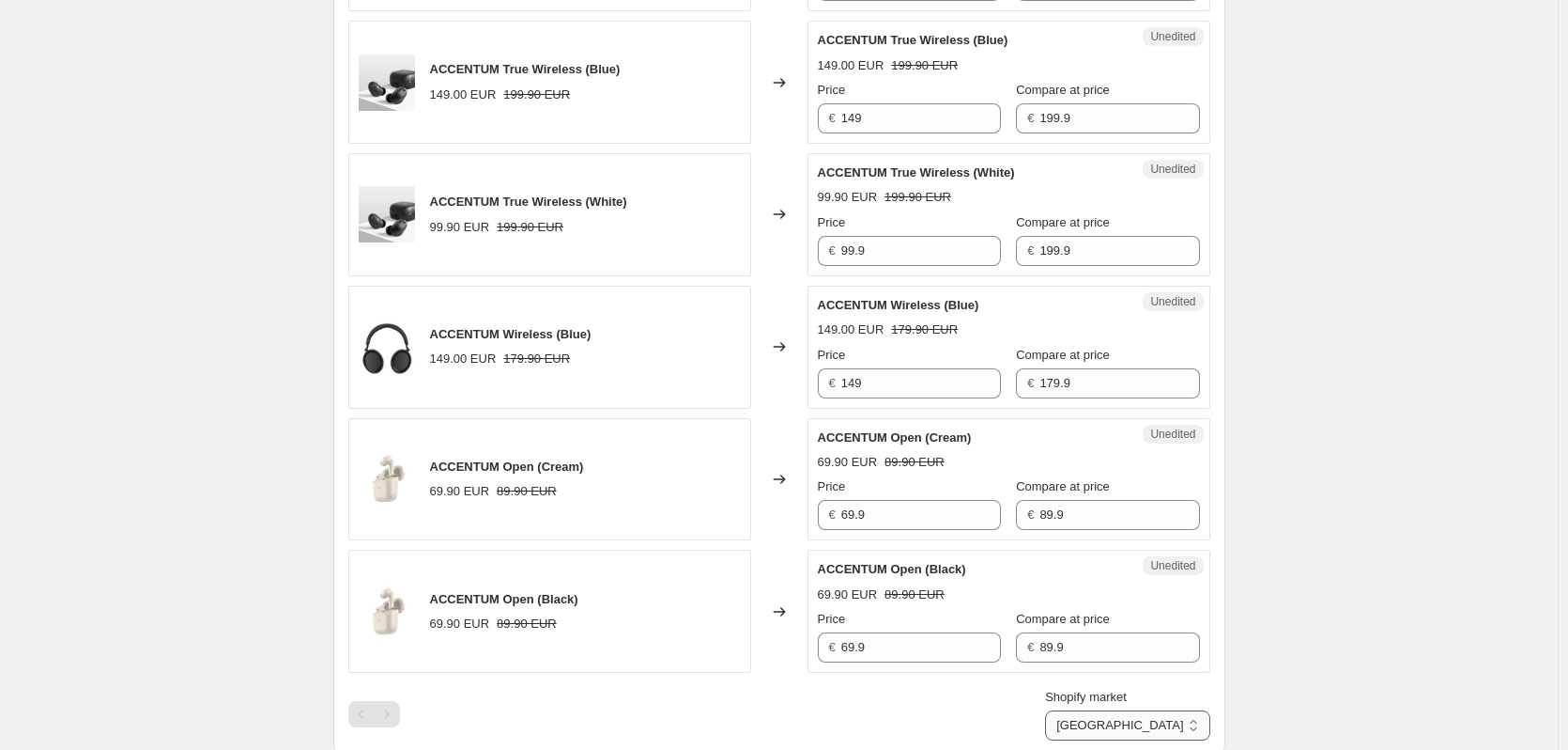
click at [1143, 728] on select "[GEOGRAPHIC_DATA] [GEOGRAPHIC_DATA] [GEOGRAPHIC_DATA] [GEOGRAPHIC_DATA] [GEOGRA…" at bounding box center [1127, 725] width 164 height 30
click at [1128, 740] on select "[GEOGRAPHIC_DATA] [GEOGRAPHIC_DATA] [GEOGRAPHIC_DATA] [GEOGRAPHIC_DATA] [GEOGRA…" at bounding box center [1127, 725] width 164 height 30
click at [1150, 720] on select "[GEOGRAPHIC_DATA] [GEOGRAPHIC_DATA] [GEOGRAPHIC_DATA] [GEOGRAPHIC_DATA] [GEOGRA…" at bounding box center [1127, 725] width 164 height 30
click at [1132, 740] on select "[GEOGRAPHIC_DATA] [GEOGRAPHIC_DATA] [GEOGRAPHIC_DATA] [GEOGRAPHIC_DATA] [GEOGRA…" at bounding box center [1127, 725] width 164 height 30
click at [1158, 718] on select "[GEOGRAPHIC_DATA] [GEOGRAPHIC_DATA] [GEOGRAPHIC_DATA] [GEOGRAPHIC_DATA] [GEOGRA…" at bounding box center [1127, 725] width 164 height 30
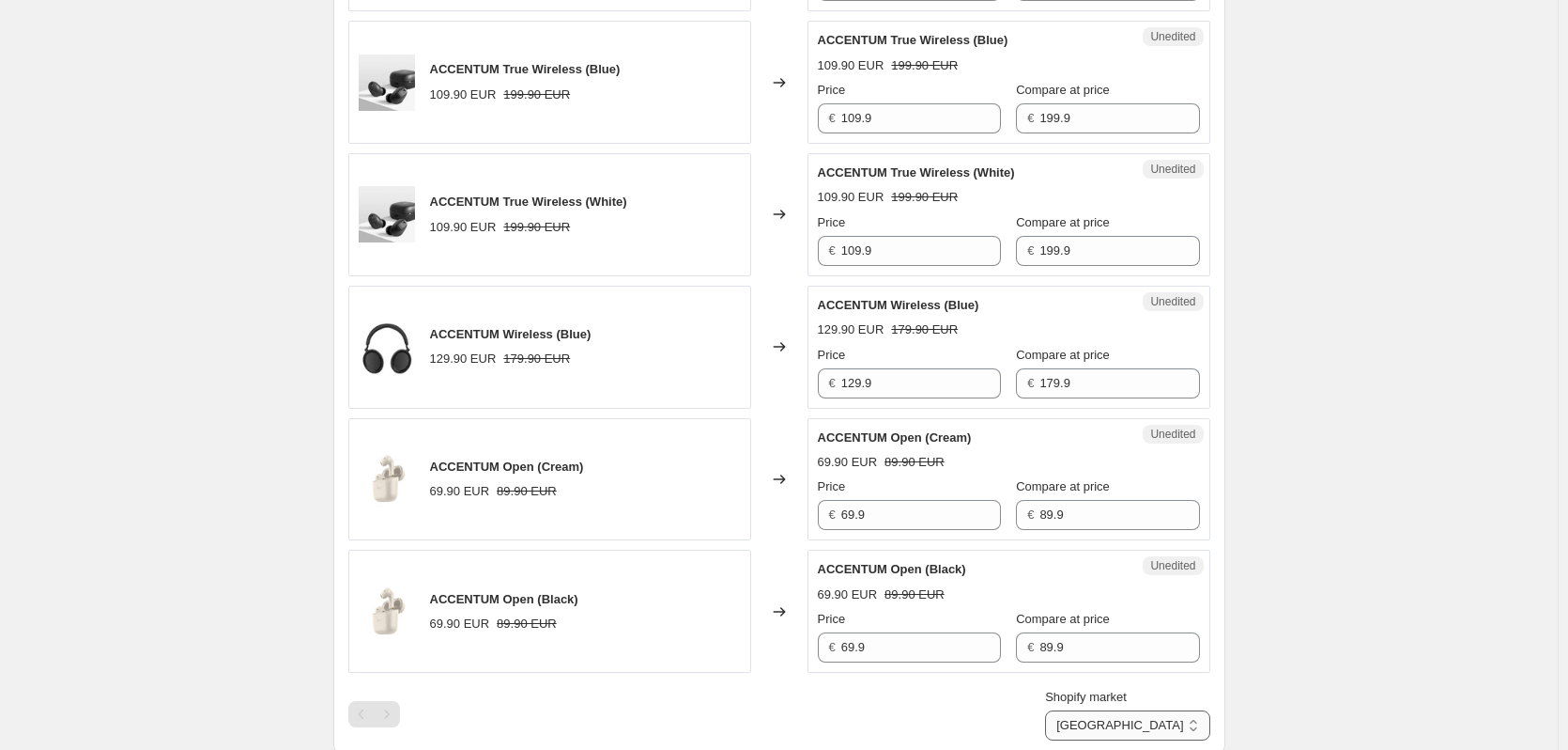
click at [1132, 740] on select "[GEOGRAPHIC_DATA] [GEOGRAPHIC_DATA] [GEOGRAPHIC_DATA] [GEOGRAPHIC_DATA] [GEOGRA…" at bounding box center [1127, 725] width 164 height 30
click at [1171, 726] on select "[GEOGRAPHIC_DATA] [GEOGRAPHIC_DATA] [GEOGRAPHIC_DATA] [GEOGRAPHIC_DATA] [GEOGRA…" at bounding box center [1127, 725] width 164 height 30
click at [1128, 740] on select "[GEOGRAPHIC_DATA] [GEOGRAPHIC_DATA] [GEOGRAPHIC_DATA] [GEOGRAPHIC_DATA] [GEOGRA…" at bounding box center [1127, 725] width 164 height 30
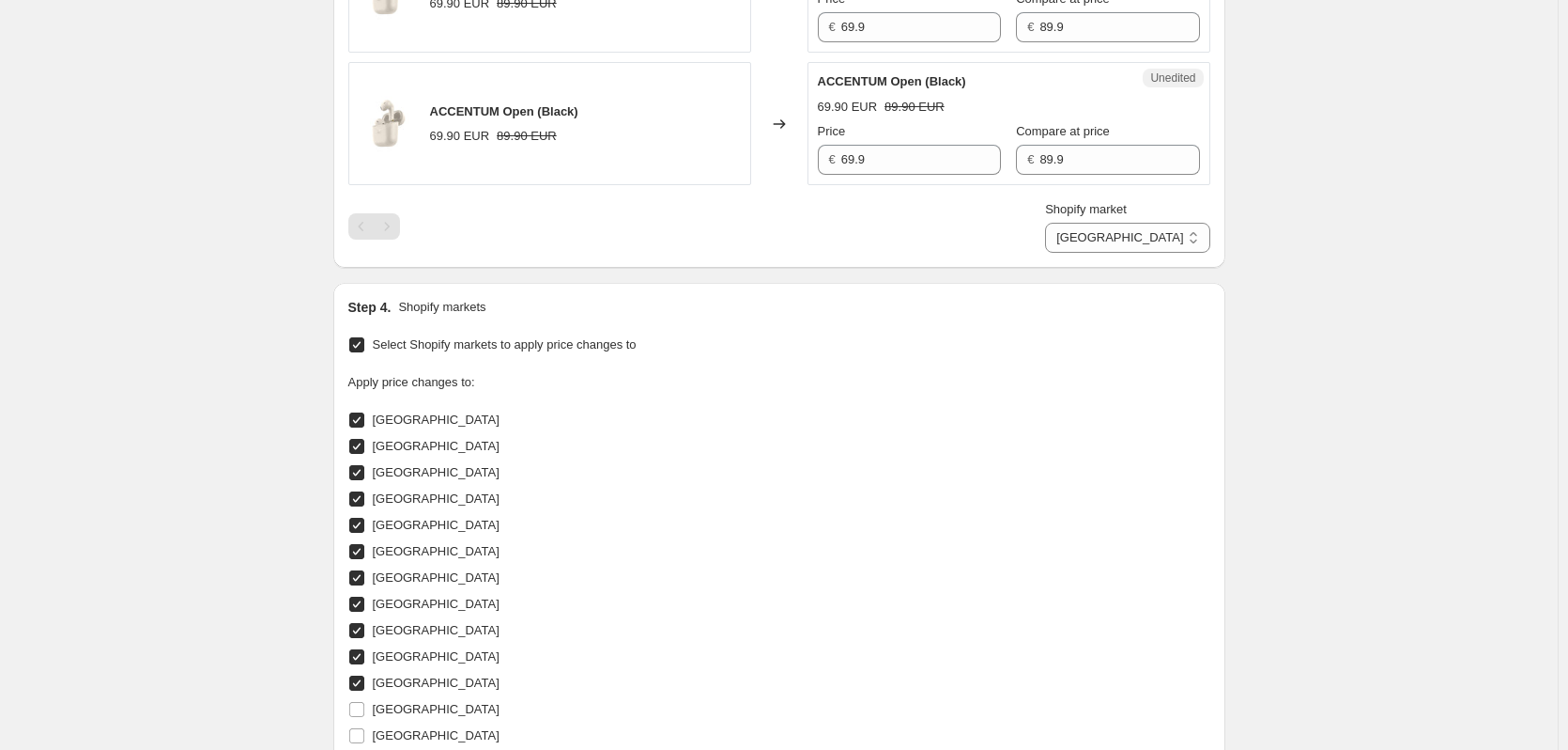
scroll to position [1894, 0]
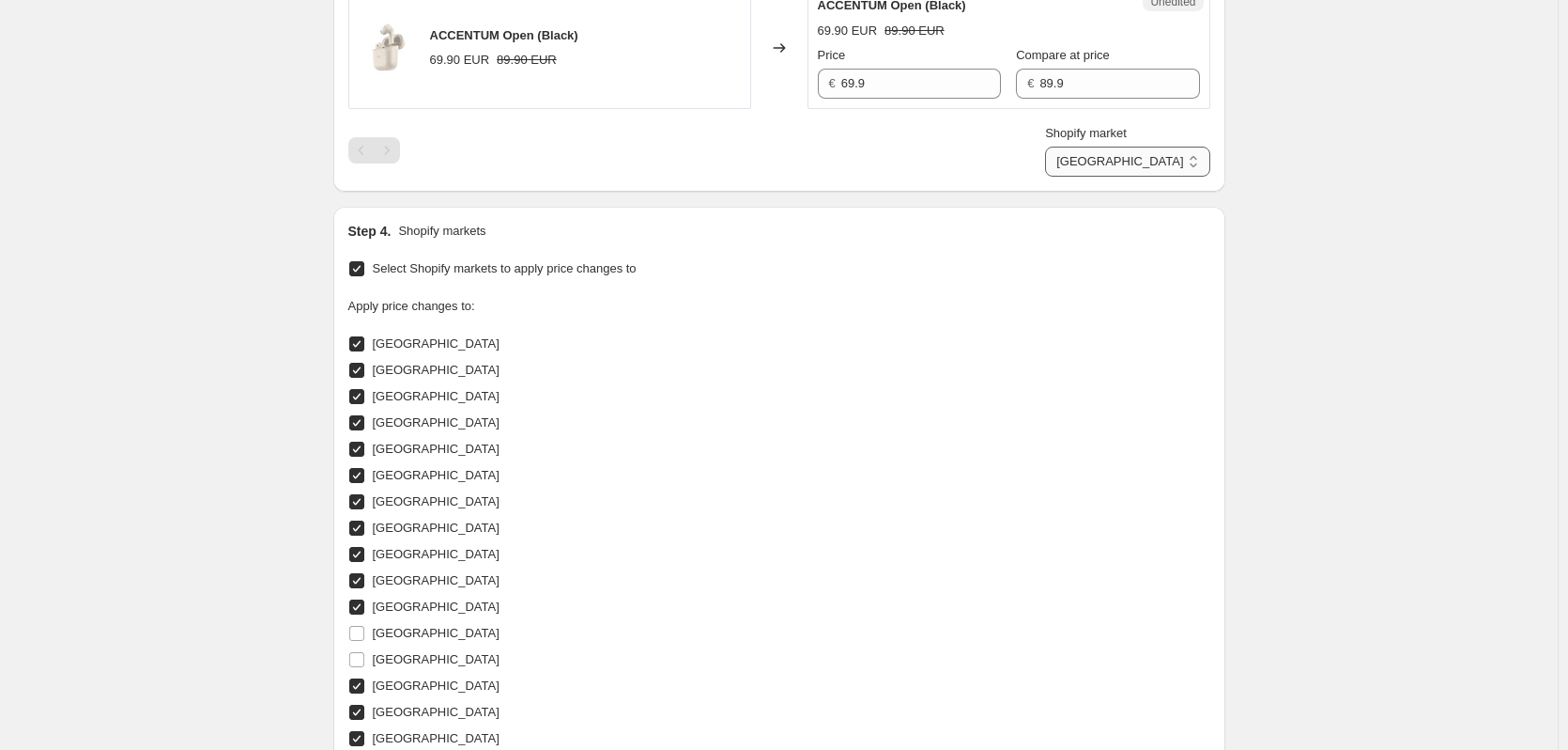
click at [1203, 155] on select "[GEOGRAPHIC_DATA] [GEOGRAPHIC_DATA] [GEOGRAPHIC_DATA] [GEOGRAPHIC_DATA] [GEOGRA…" at bounding box center [1127, 162] width 164 height 30
click at [1130, 177] on select "[GEOGRAPHIC_DATA] [GEOGRAPHIC_DATA] [GEOGRAPHIC_DATA] [GEOGRAPHIC_DATA] [GEOGRA…" at bounding box center [1127, 162] width 164 height 30
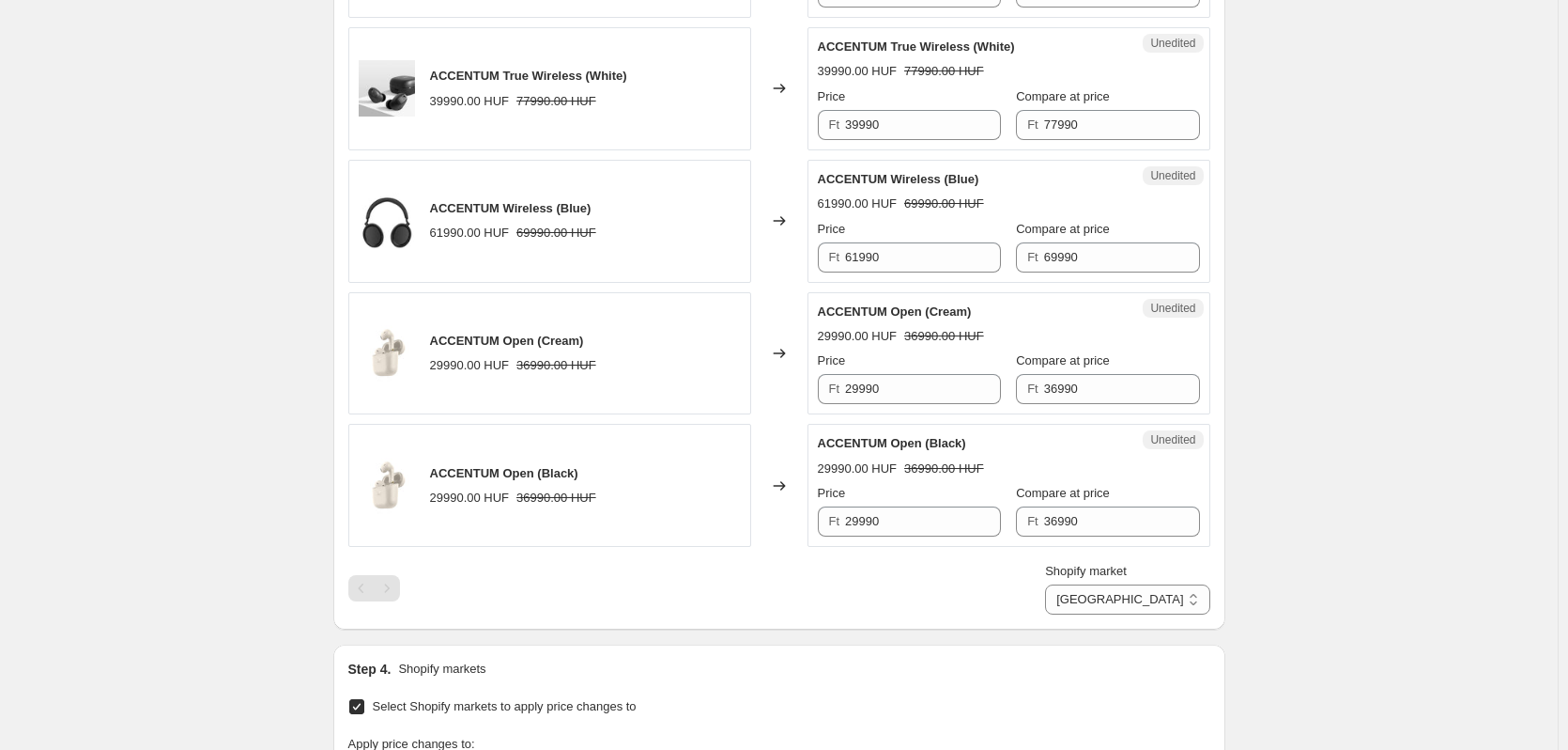
scroll to position [1519, 0]
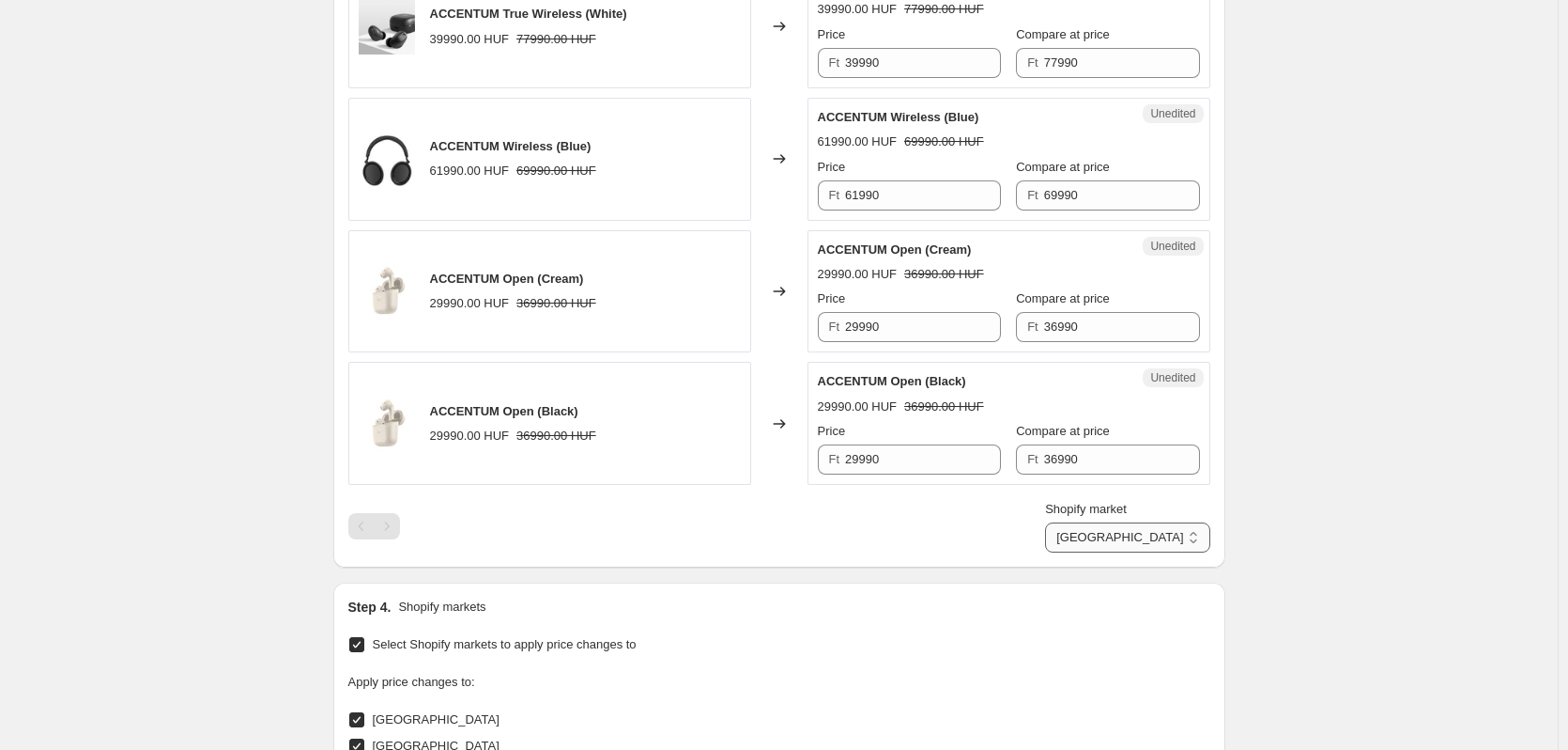
click at [1202, 535] on select "[GEOGRAPHIC_DATA] [GEOGRAPHIC_DATA] [GEOGRAPHIC_DATA] [GEOGRAPHIC_DATA] [GEOGRA…" at bounding box center [1127, 538] width 164 height 30
click at [1132, 553] on select "[GEOGRAPHIC_DATA] [GEOGRAPHIC_DATA] [GEOGRAPHIC_DATA] [GEOGRAPHIC_DATA] [GEOGRA…" at bounding box center [1127, 538] width 164 height 30
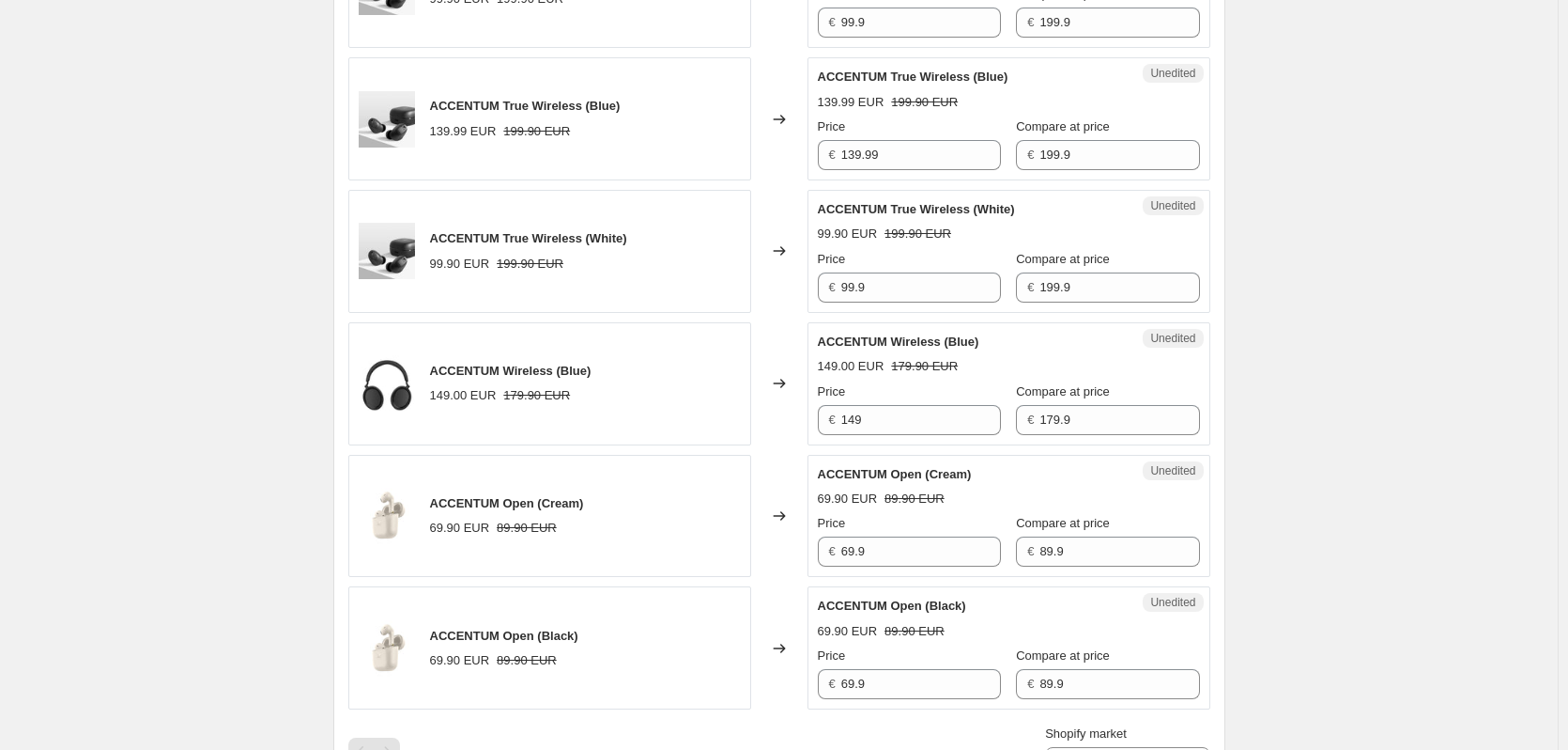
scroll to position [1613, 0]
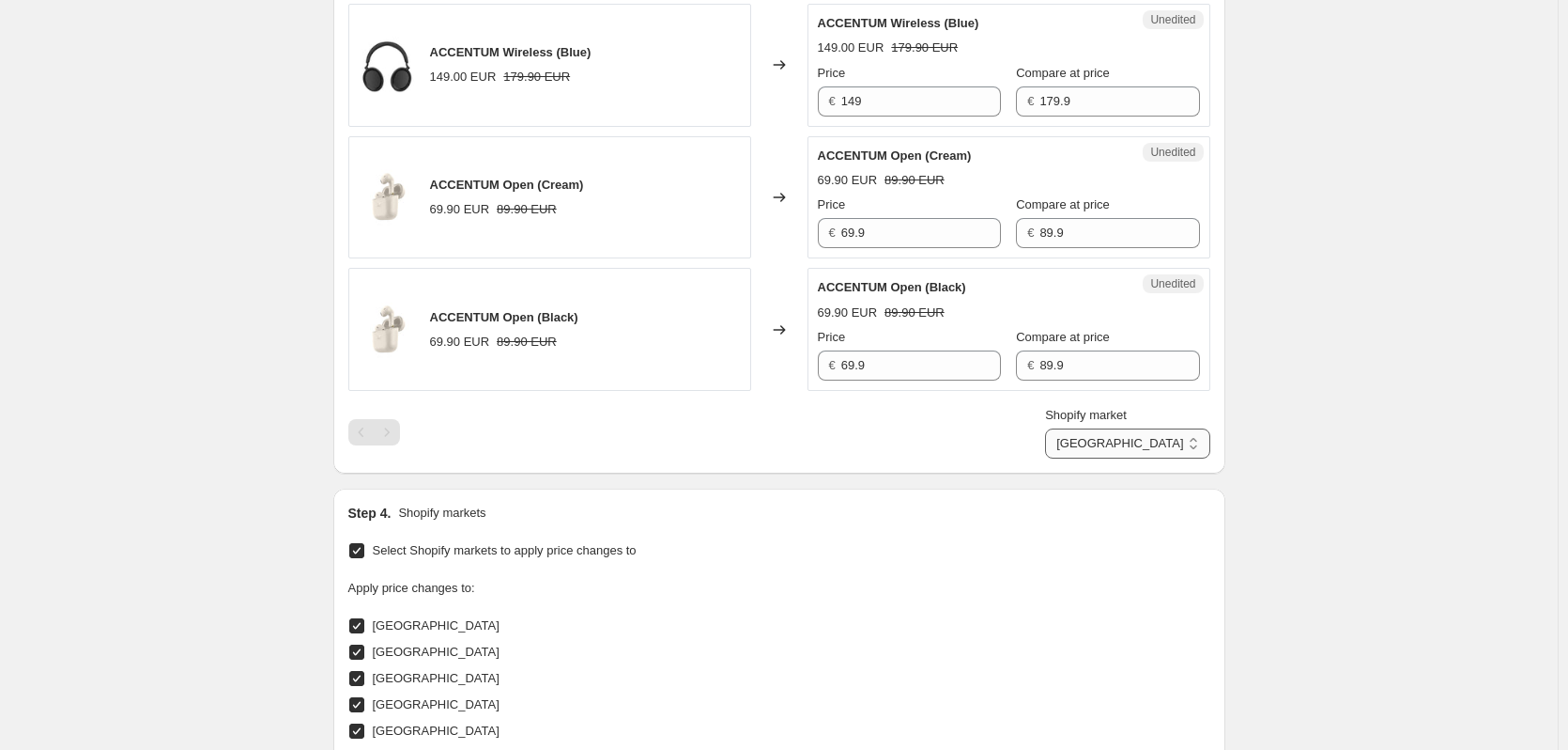
click at [1175, 453] on select "[GEOGRAPHIC_DATA] [GEOGRAPHIC_DATA] [GEOGRAPHIC_DATA] [GEOGRAPHIC_DATA] [GEOGRA…" at bounding box center [1127, 444] width 164 height 30
click at [1132, 459] on select "[GEOGRAPHIC_DATA] [GEOGRAPHIC_DATA] [GEOGRAPHIC_DATA] [GEOGRAPHIC_DATA] [GEOGRA…" at bounding box center [1127, 444] width 164 height 30
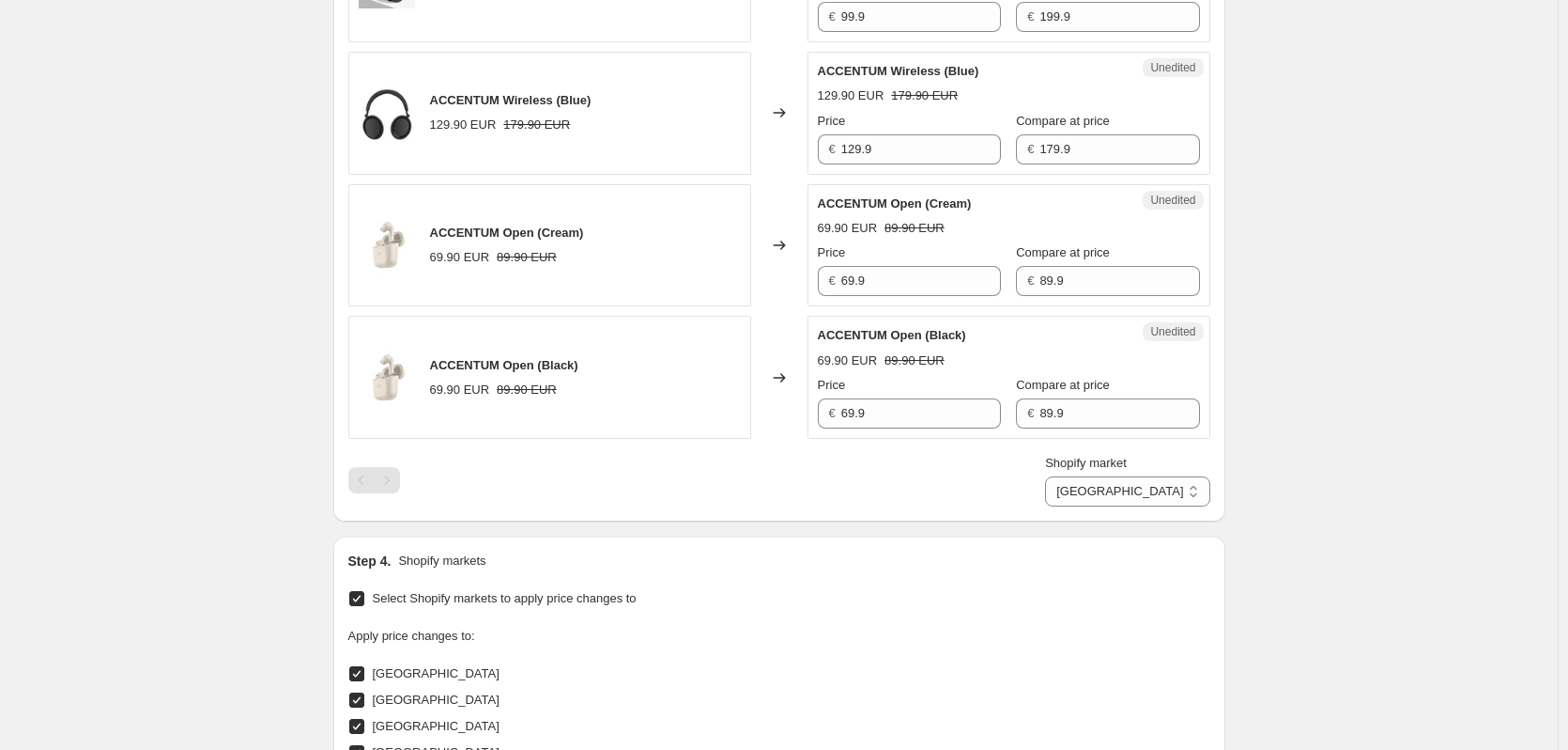
scroll to position [1800, 0]
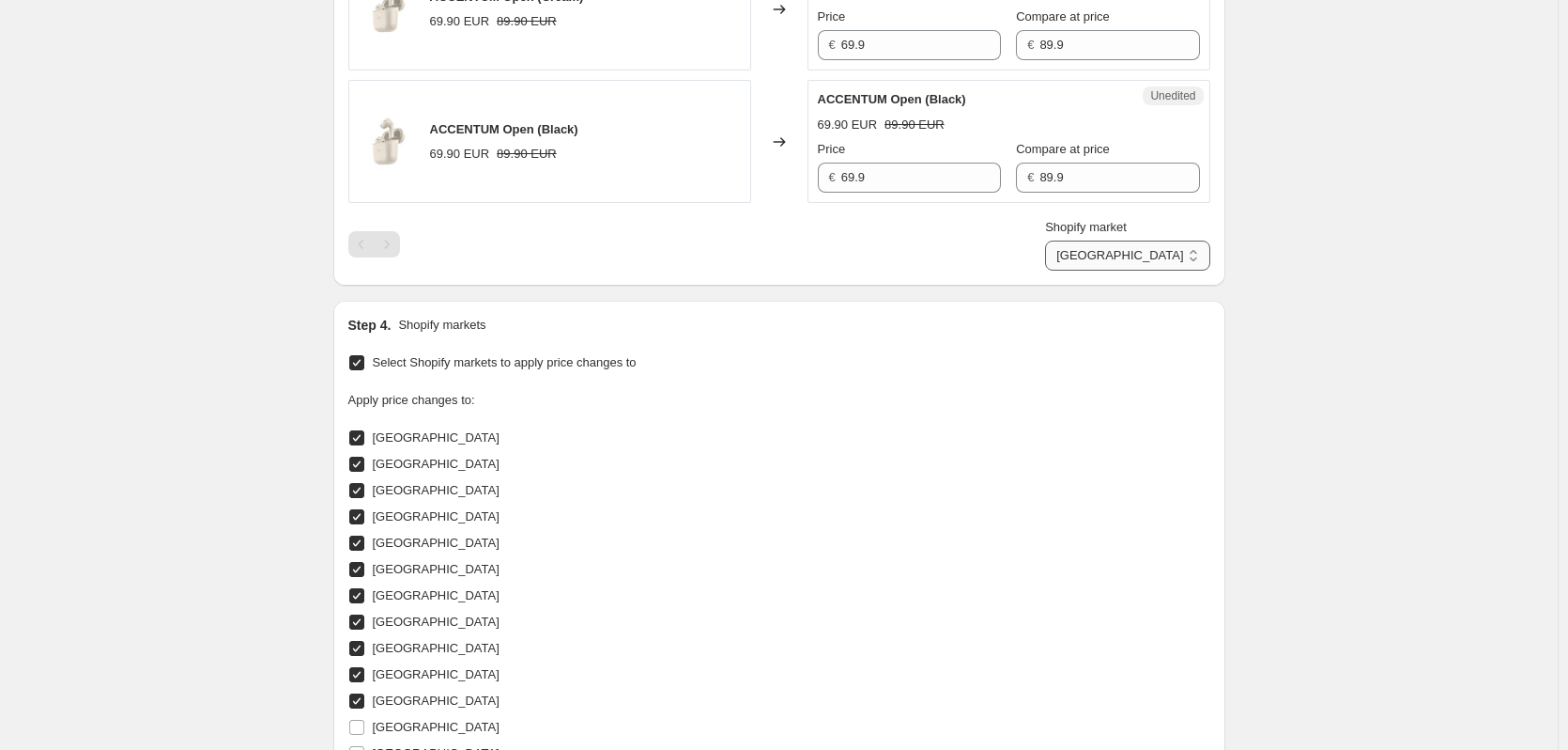
click at [1162, 252] on select "[GEOGRAPHIC_DATA] [GEOGRAPHIC_DATA] [GEOGRAPHIC_DATA] [GEOGRAPHIC_DATA] [GEOGRA…" at bounding box center [1127, 255] width 164 height 30
click at [1109, 270] on select "[GEOGRAPHIC_DATA] [GEOGRAPHIC_DATA] [GEOGRAPHIC_DATA] [GEOGRAPHIC_DATA] [GEOGRA…" at bounding box center [1127, 255] width 164 height 30
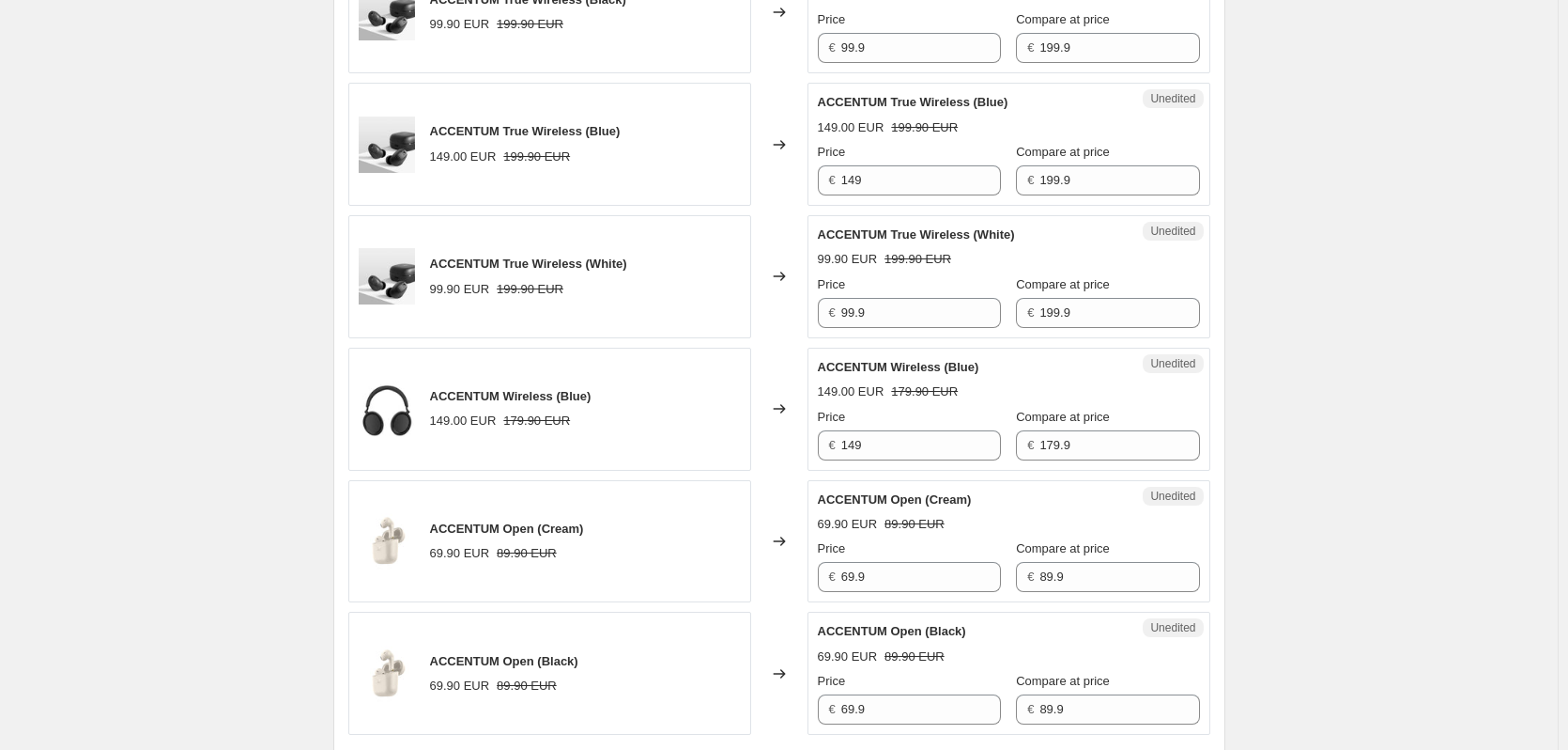
scroll to position [1330, 0]
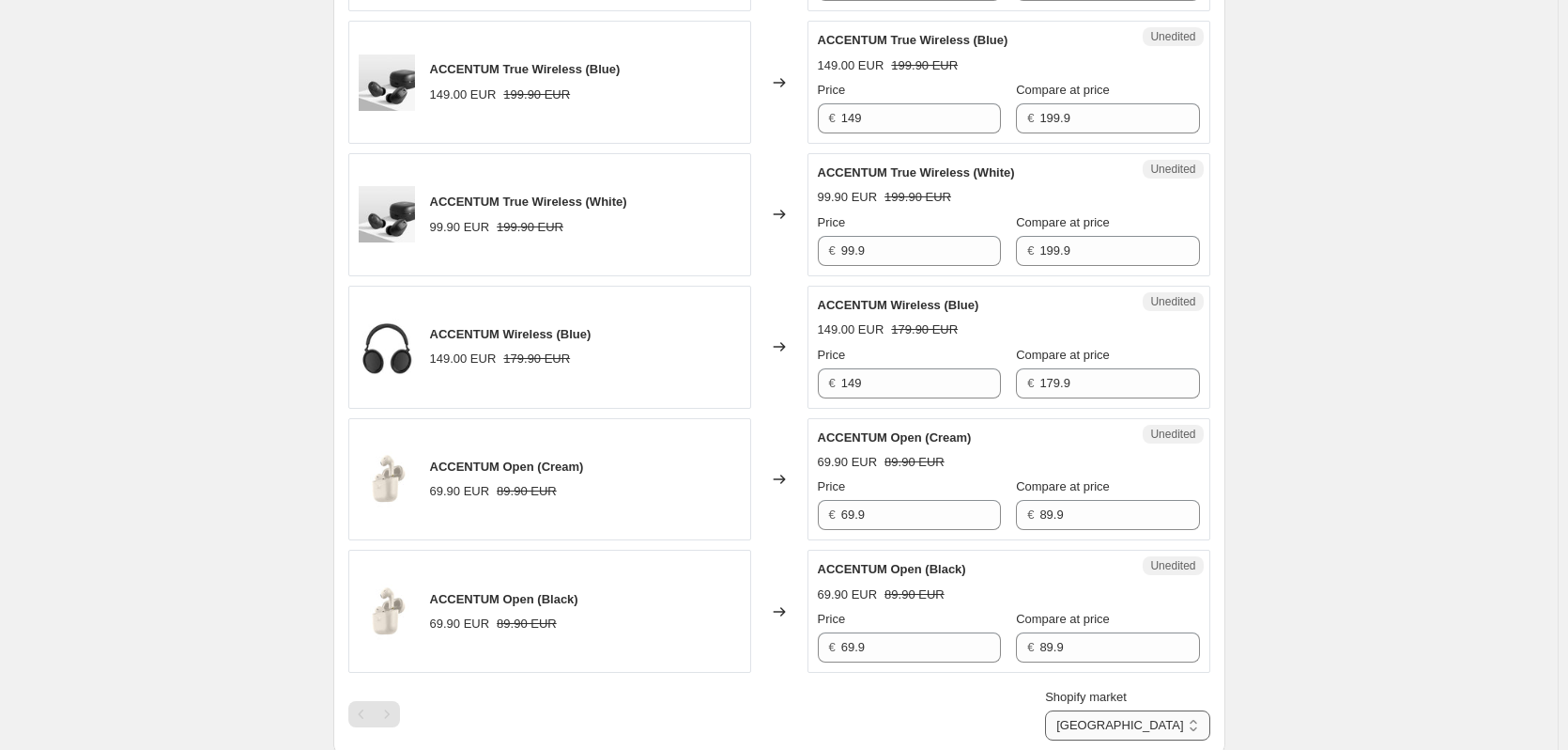
click at [1160, 735] on select "[GEOGRAPHIC_DATA] [GEOGRAPHIC_DATA] [GEOGRAPHIC_DATA] [GEOGRAPHIC_DATA] [GEOGRA…" at bounding box center [1127, 725] width 164 height 30
click at [1111, 740] on select "[GEOGRAPHIC_DATA] [GEOGRAPHIC_DATA] [GEOGRAPHIC_DATA] [GEOGRAPHIC_DATA] [GEOGRA…" at bounding box center [1127, 725] width 164 height 30
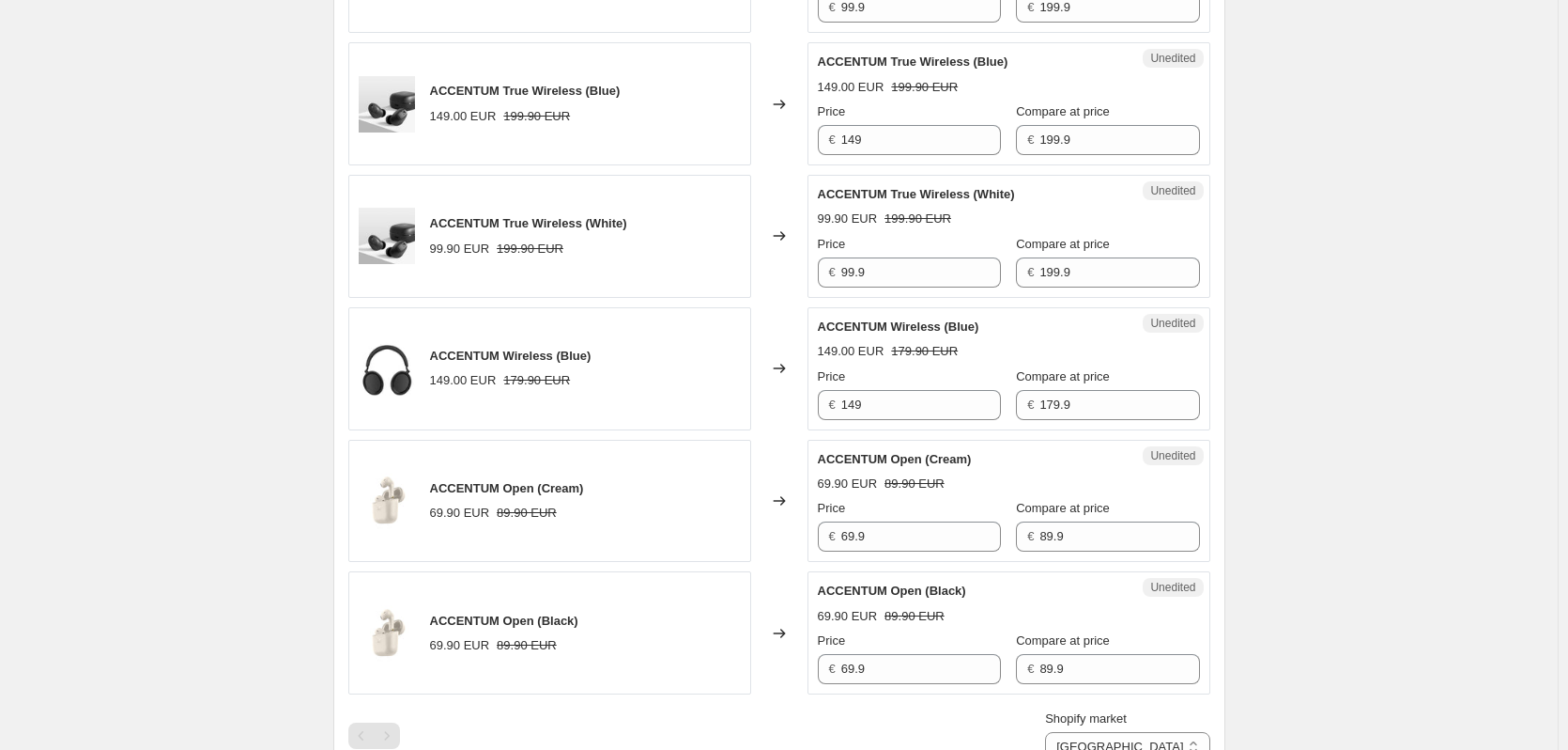
scroll to position [1613, 0]
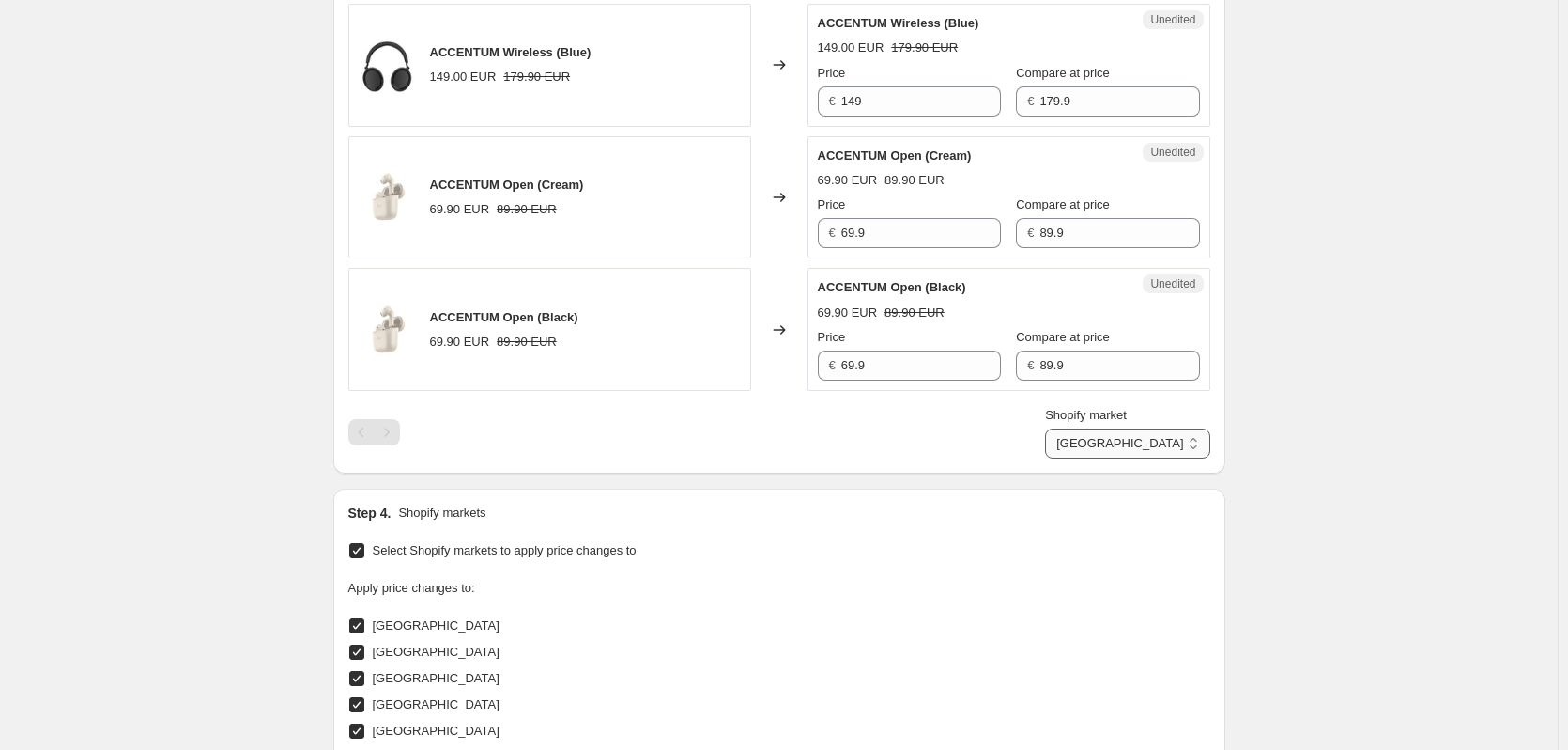
click at [1165, 445] on select "[GEOGRAPHIC_DATA] [GEOGRAPHIC_DATA] [GEOGRAPHIC_DATA] [GEOGRAPHIC_DATA] [GEOGRA…" at bounding box center [1127, 444] width 164 height 30
click at [1131, 459] on select "[GEOGRAPHIC_DATA] [GEOGRAPHIC_DATA] [GEOGRAPHIC_DATA] [GEOGRAPHIC_DATA] [GEOGRA…" at bounding box center [1127, 444] width 164 height 30
click at [1165, 451] on select "[GEOGRAPHIC_DATA] [GEOGRAPHIC_DATA] [GEOGRAPHIC_DATA] [GEOGRAPHIC_DATA] [GEOGRA…" at bounding box center [1127, 444] width 164 height 30
click at [1132, 459] on select "[GEOGRAPHIC_DATA] [GEOGRAPHIC_DATA] [GEOGRAPHIC_DATA] [GEOGRAPHIC_DATA] [GEOGRA…" at bounding box center [1127, 444] width 164 height 30
click at [1163, 441] on select "[GEOGRAPHIC_DATA] [GEOGRAPHIC_DATA] [GEOGRAPHIC_DATA] [GEOGRAPHIC_DATA] [GEOGRA…" at bounding box center [1127, 444] width 164 height 30
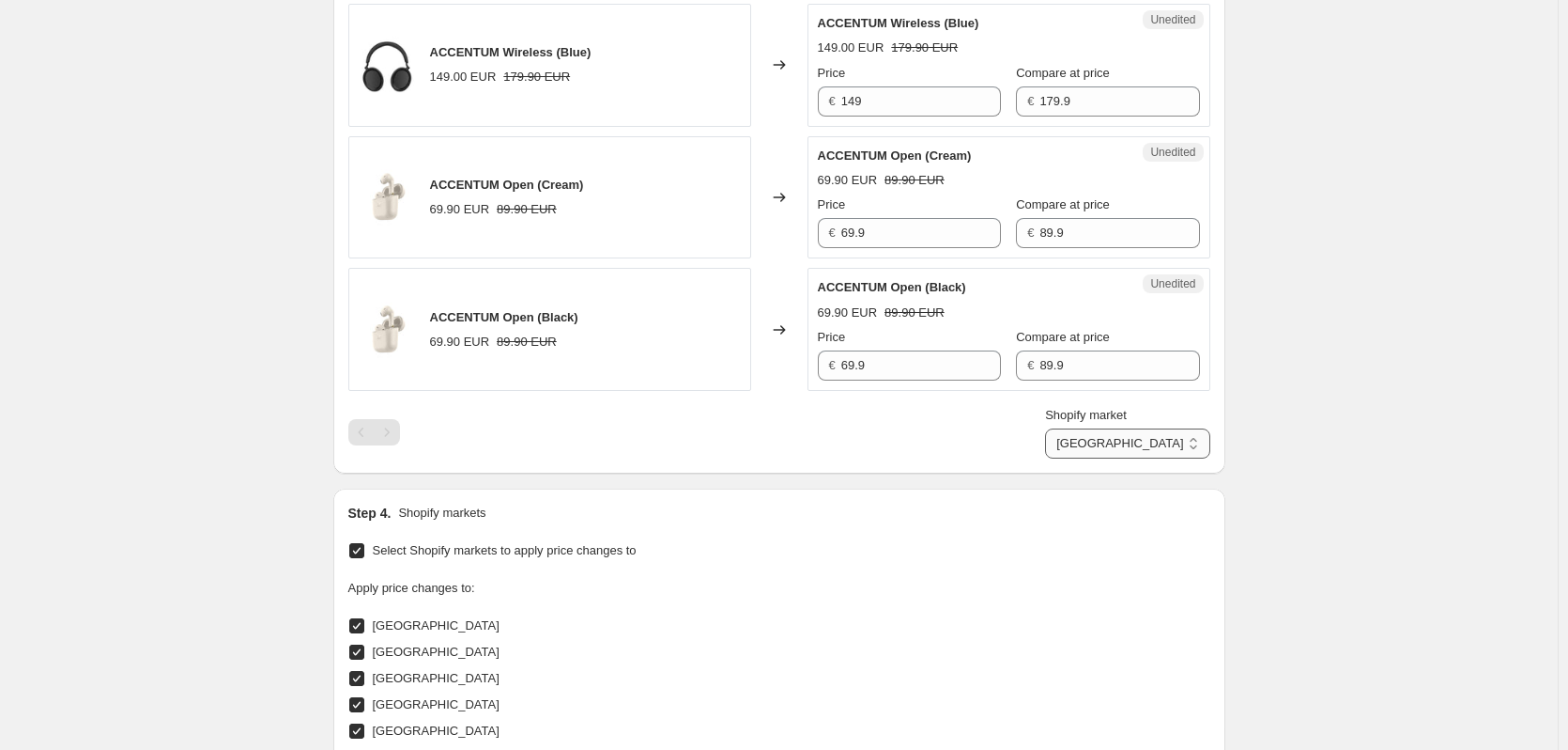
select select "6324418"
click at [1132, 459] on select "[GEOGRAPHIC_DATA] [GEOGRAPHIC_DATA] [GEOGRAPHIC_DATA] [GEOGRAPHIC_DATA] [GEOGRA…" at bounding box center [1127, 444] width 164 height 30
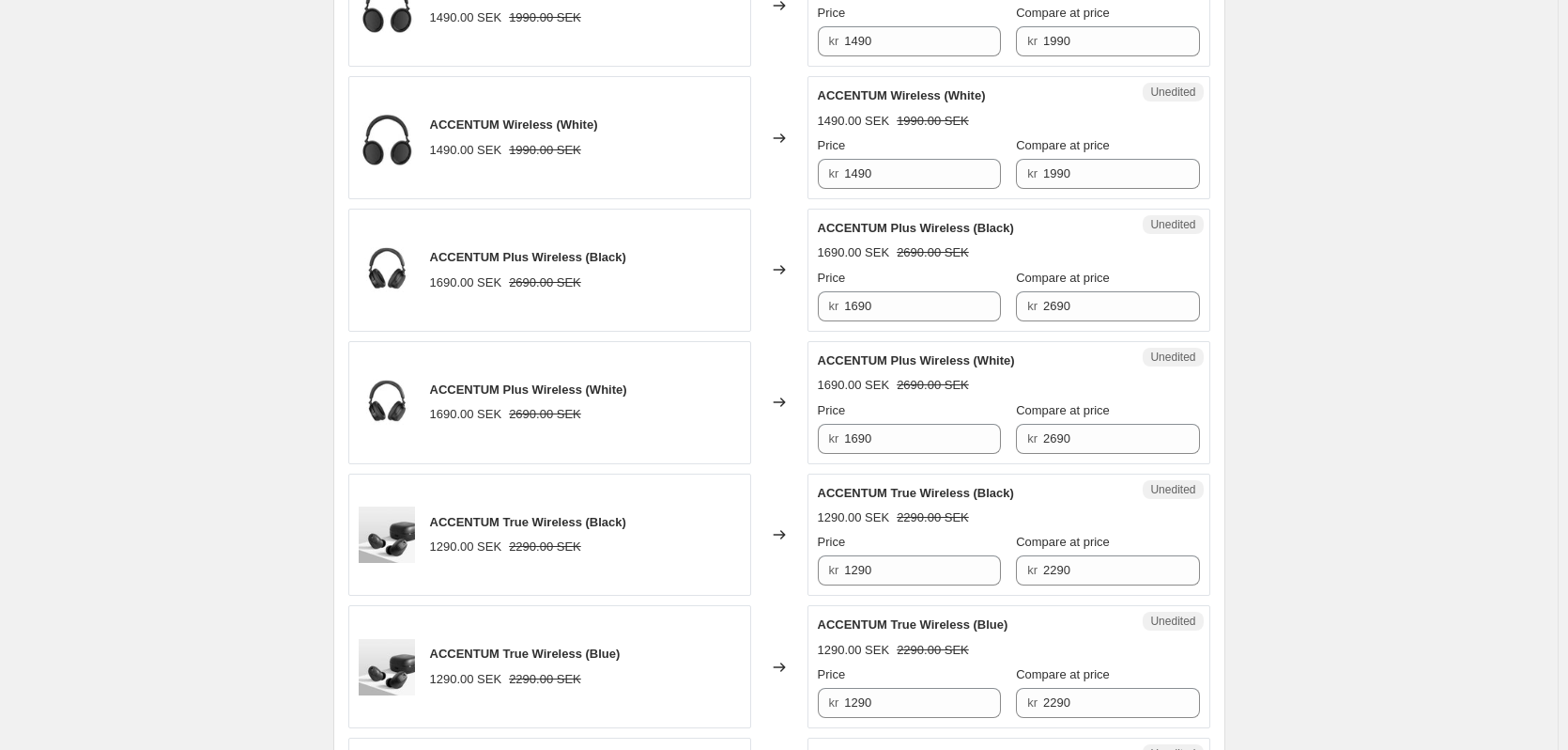
scroll to position [767, 0]
